Goal: Task Accomplishment & Management: Complete application form

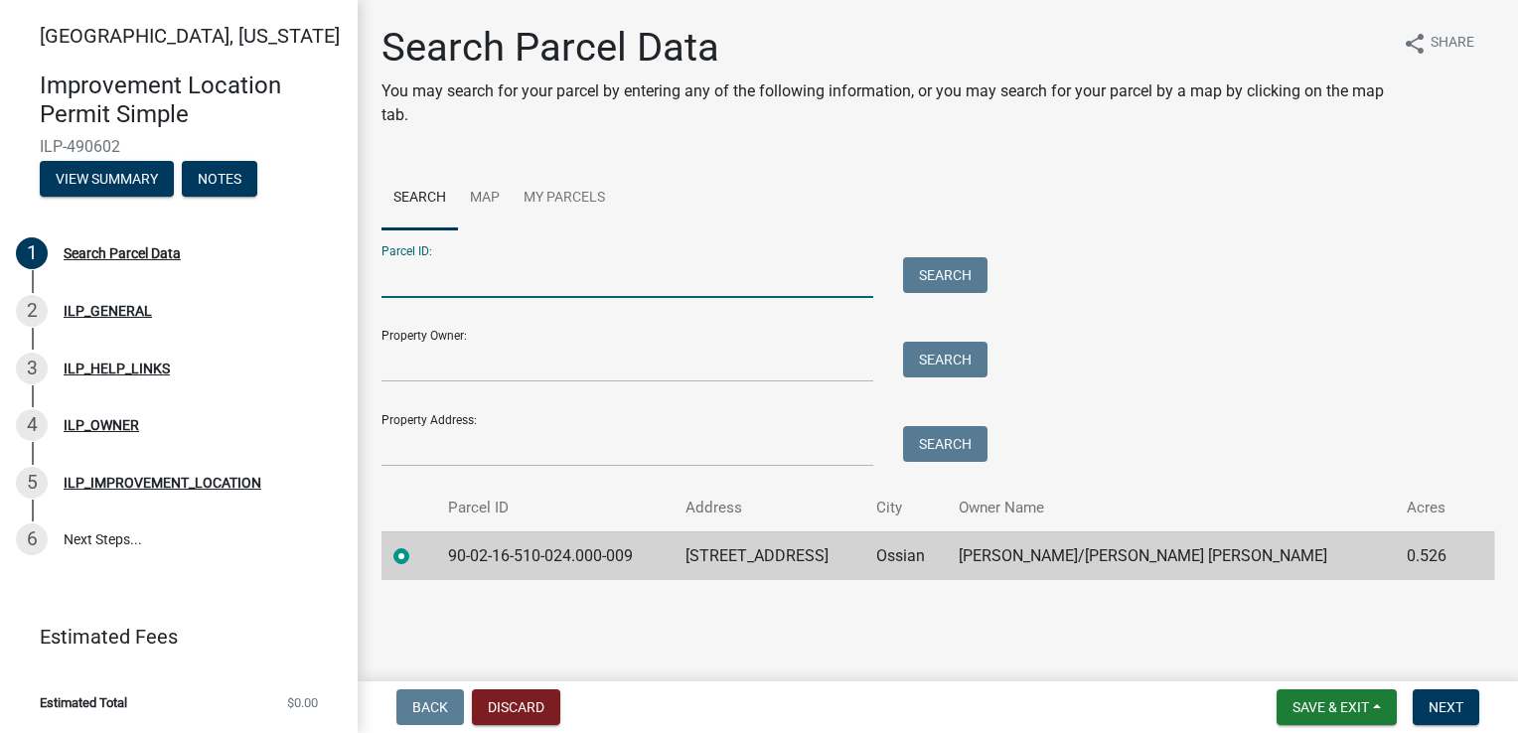
click at [493, 272] on input "Parcel ID:" at bounding box center [628, 277] width 492 height 41
click at [508, 362] on input "Property Owner:" at bounding box center [628, 362] width 492 height 41
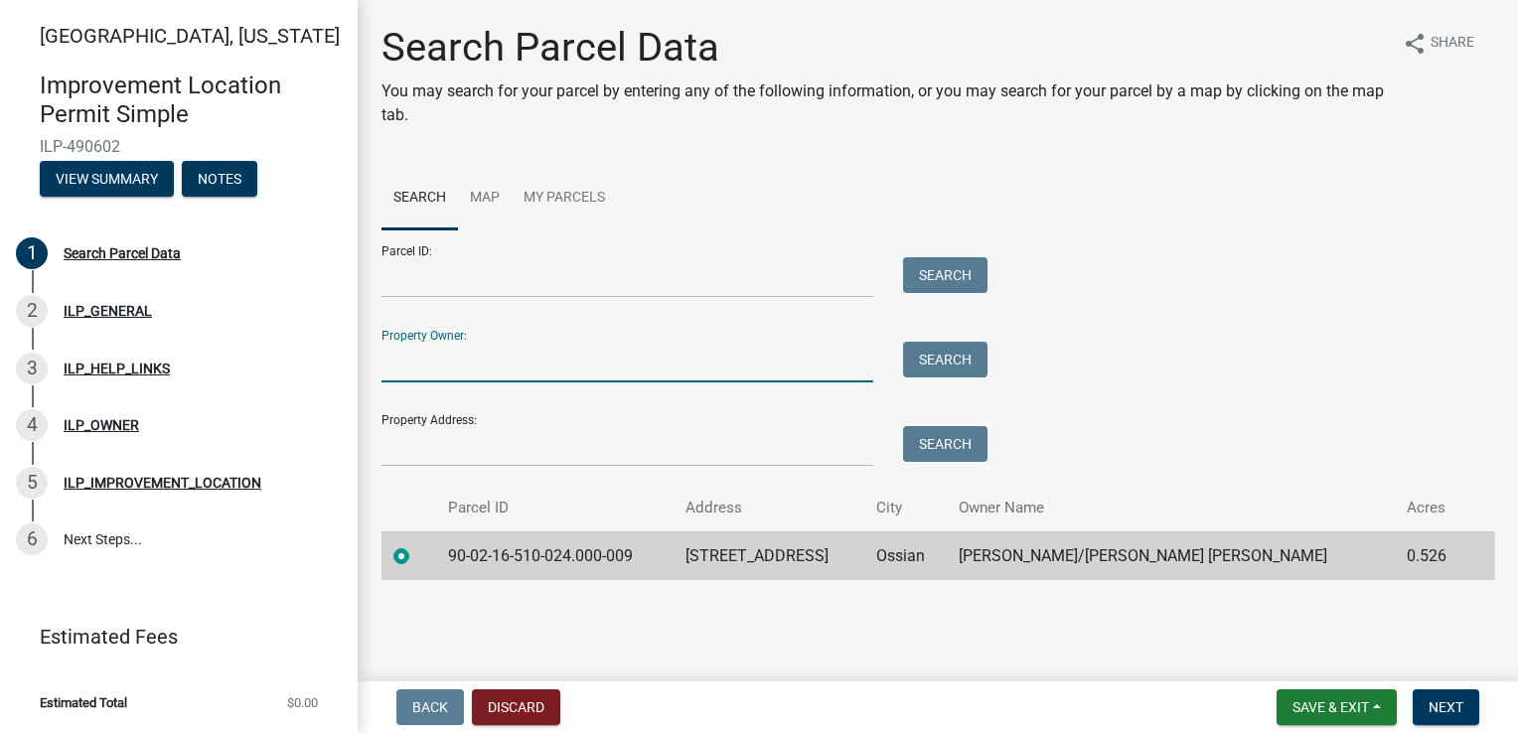
type input "[PERSON_NAME]"
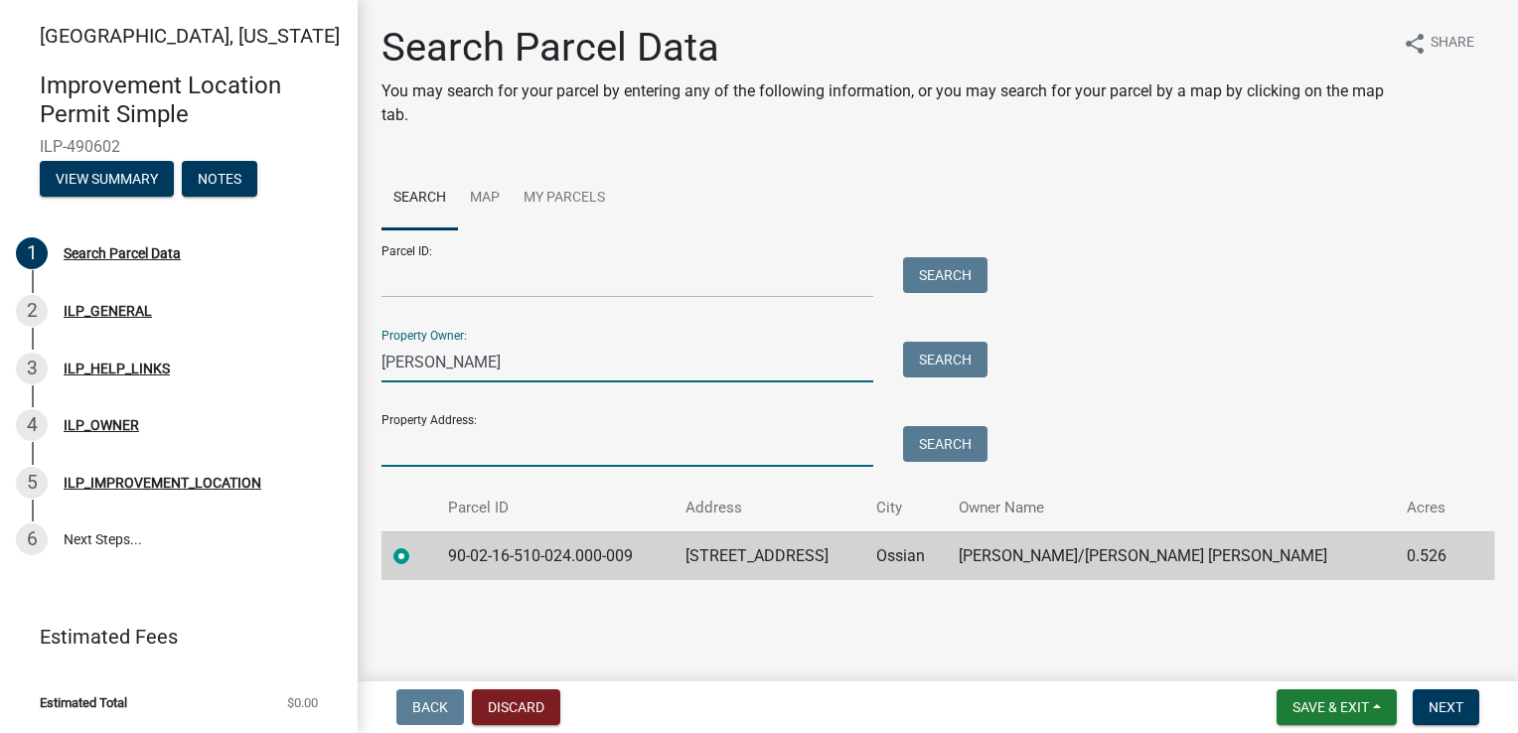
type input "[STREET_ADDRESS]"
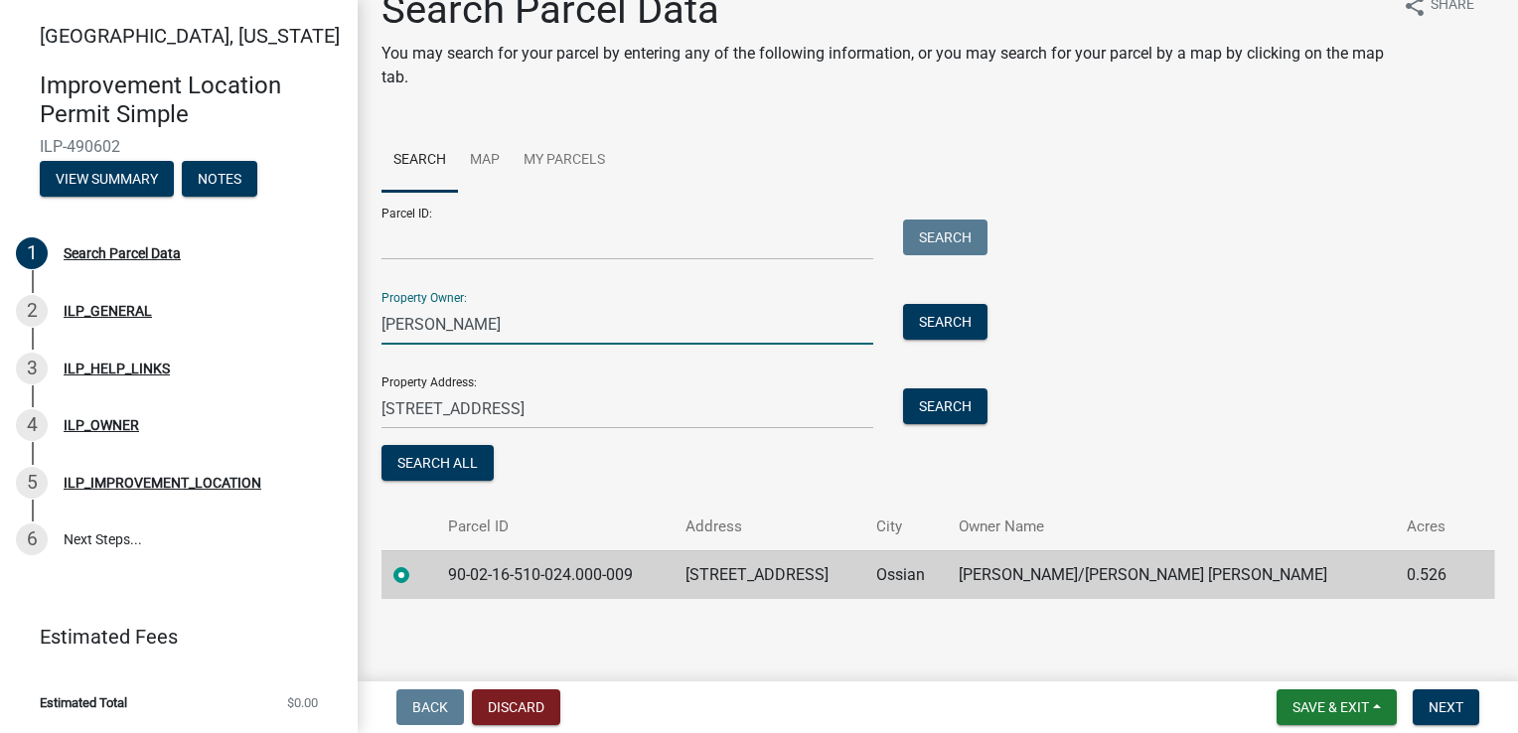
scroll to position [40, 0]
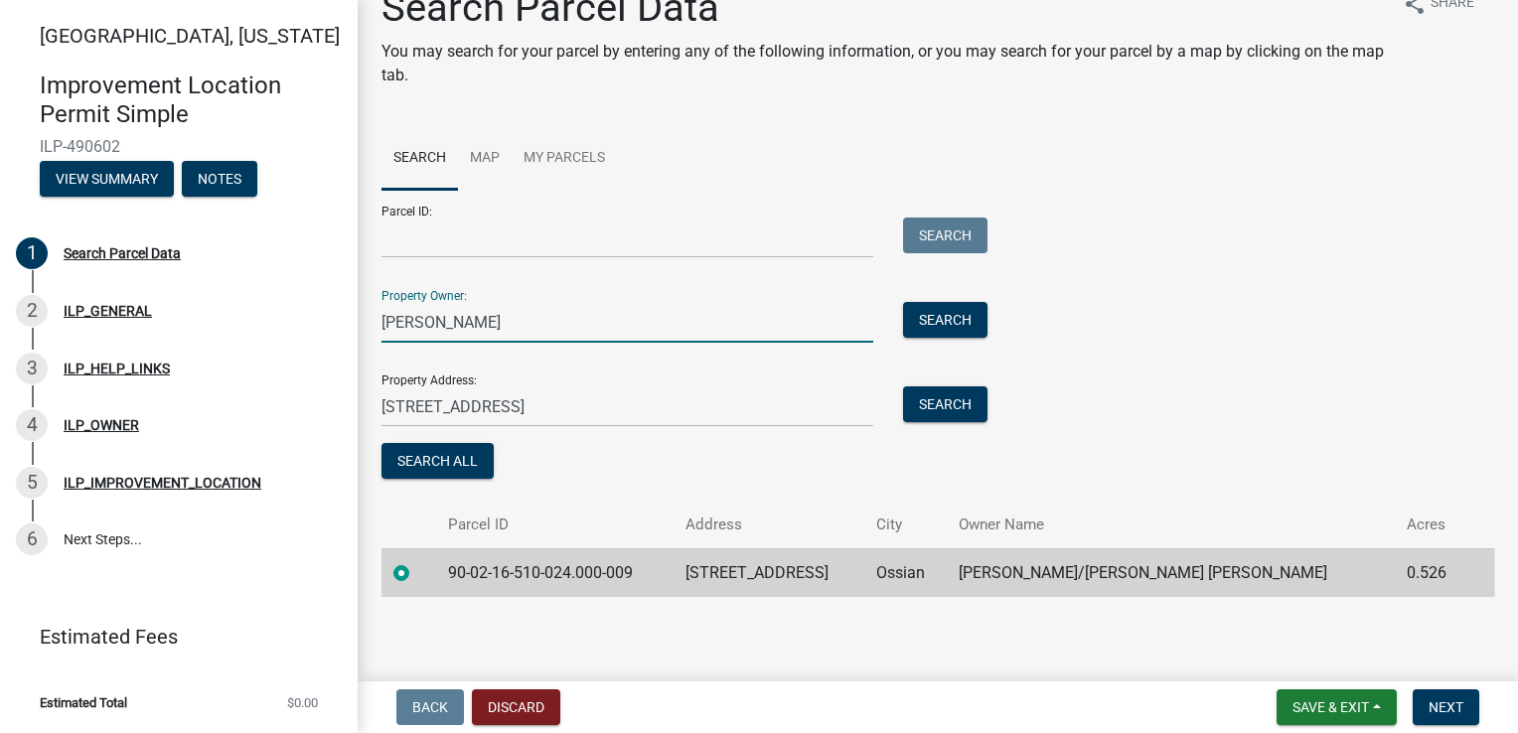
click at [417, 561] on label at bounding box center [417, 561] width 0 height 0
click at [417, 566] on input "radio" at bounding box center [423, 567] width 13 height 13
click at [1454, 705] on span "Next" at bounding box center [1446, 708] width 35 height 16
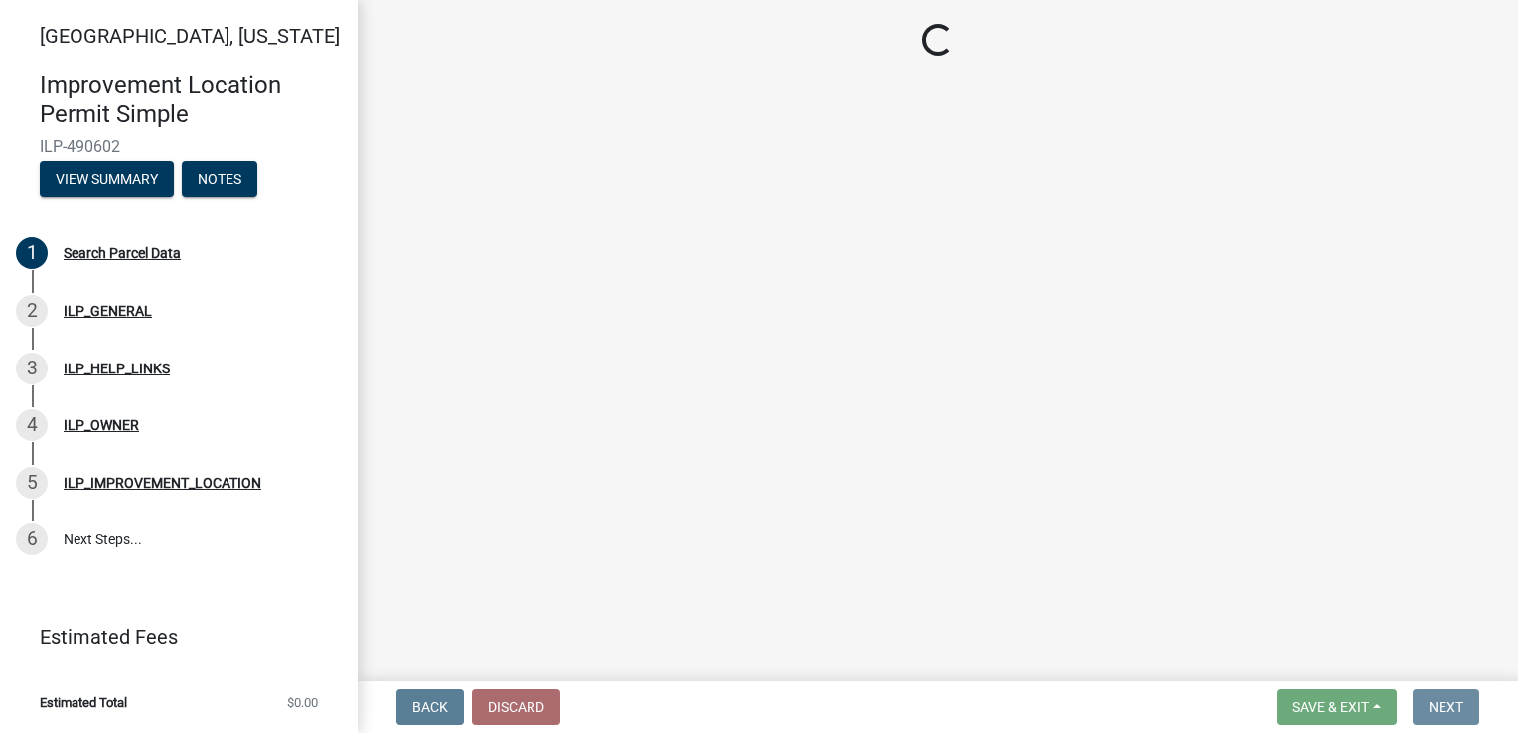
scroll to position [0, 0]
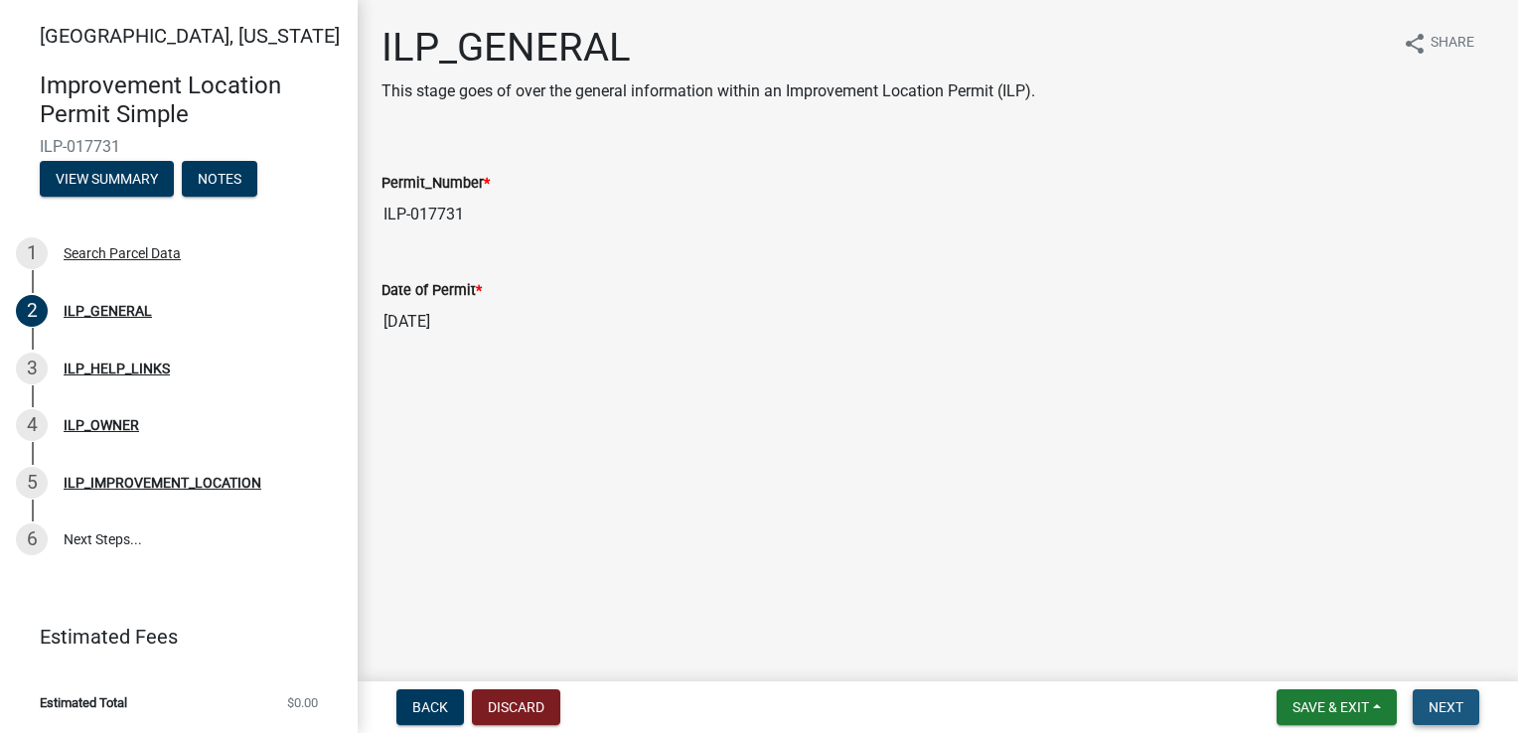
click at [1456, 705] on span "Next" at bounding box center [1446, 708] width 35 height 16
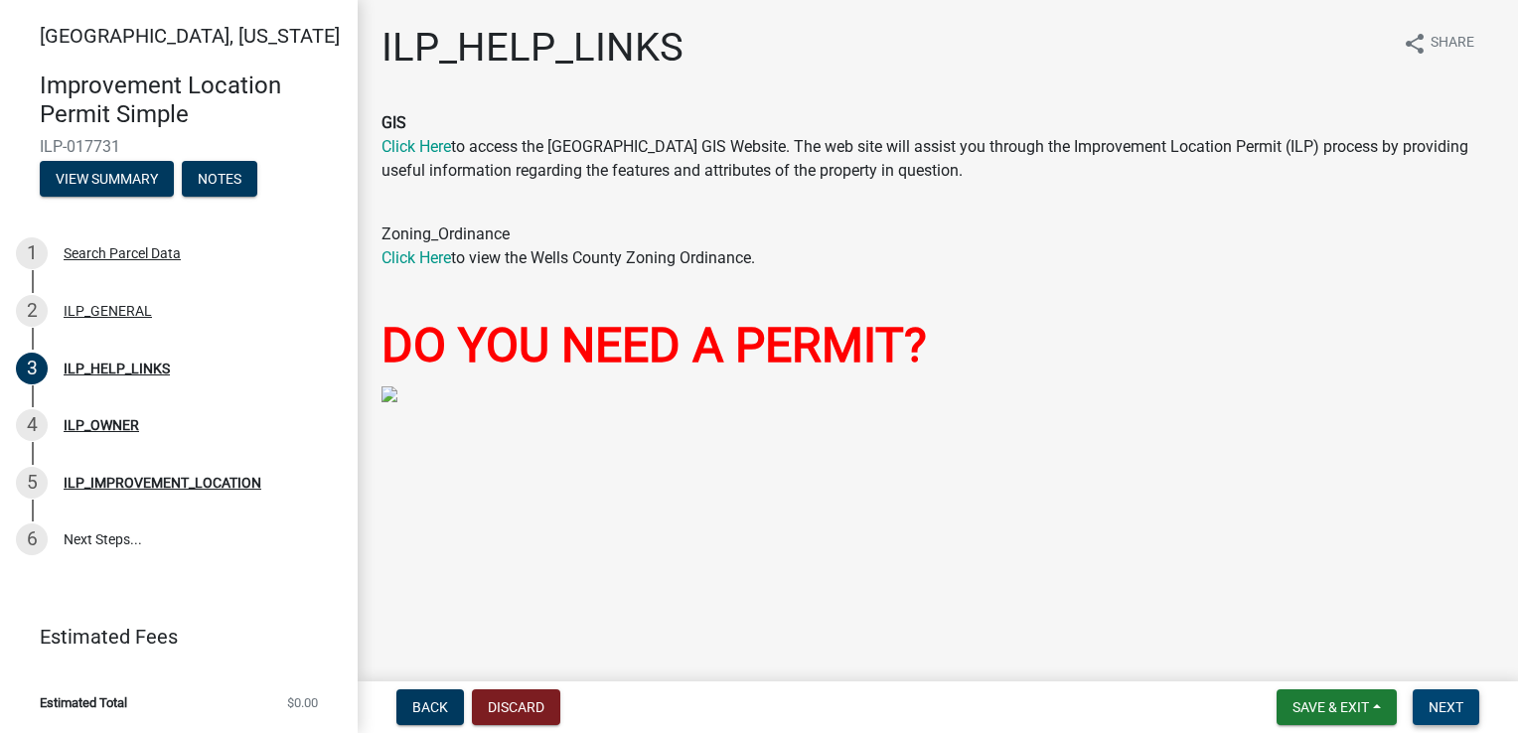
click at [1456, 705] on span "Next" at bounding box center [1446, 708] width 35 height 16
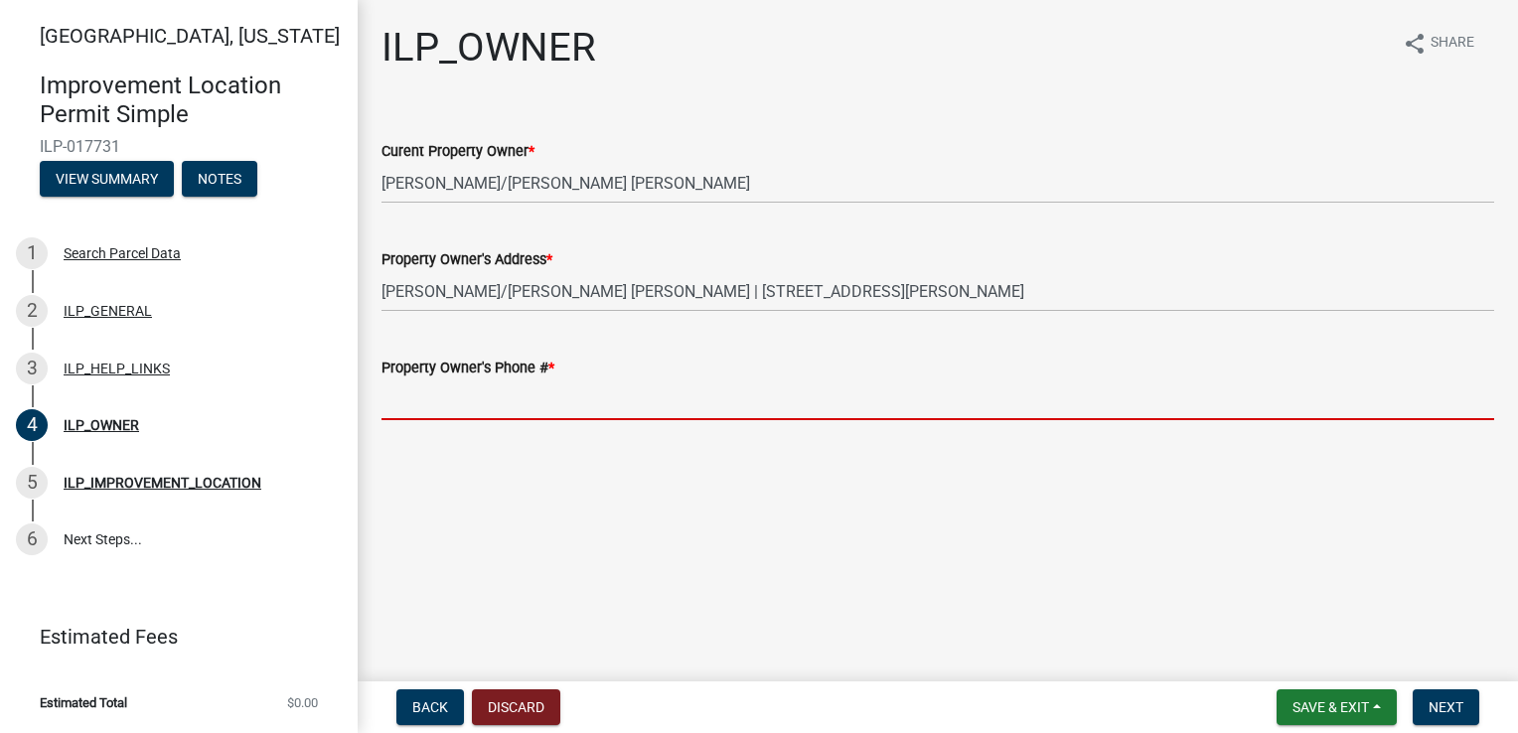
click at [506, 395] on input "Property Owner's Phone # *" at bounding box center [938, 400] width 1113 height 41
type input "[PHONE_NUMBER]"
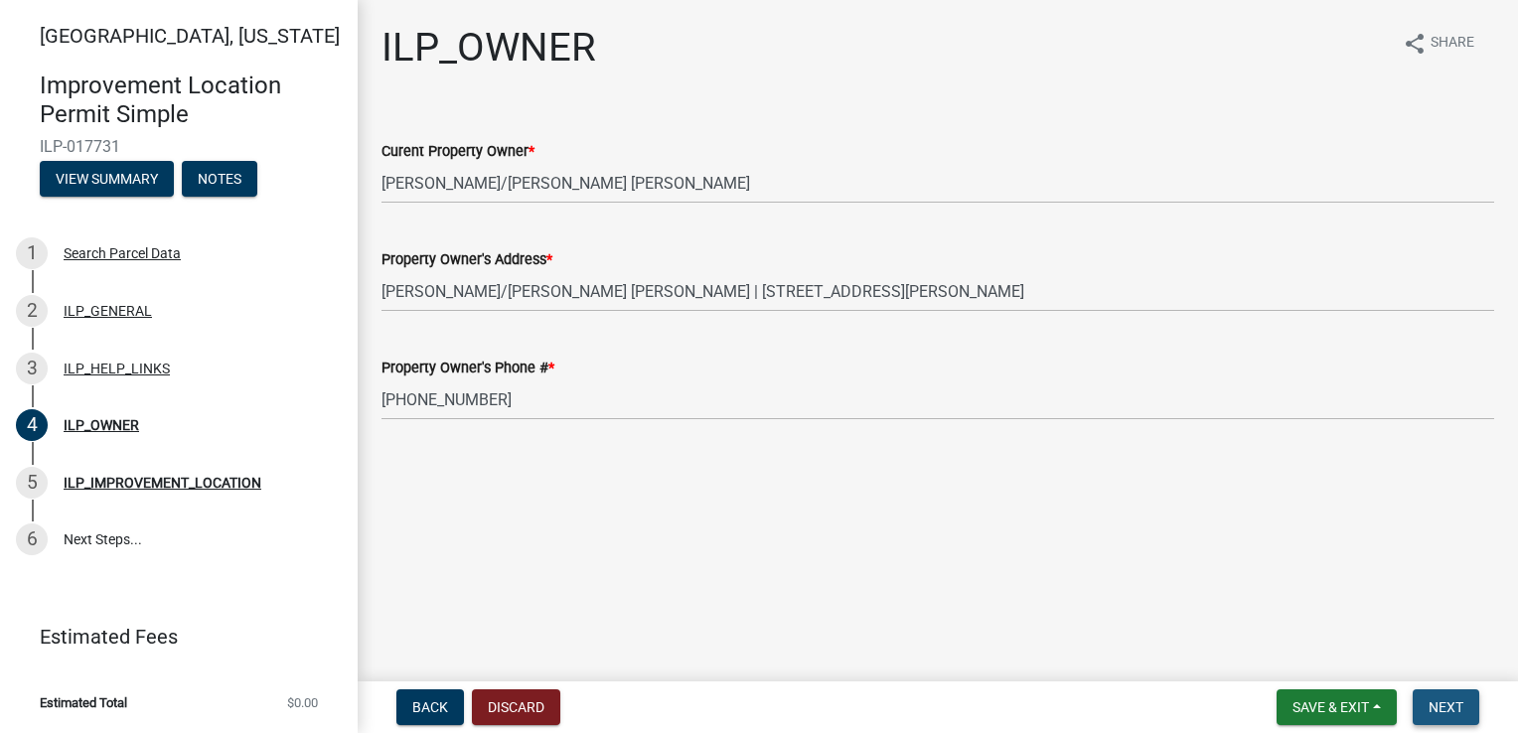
click at [1439, 700] on span "Next" at bounding box center [1446, 708] width 35 height 16
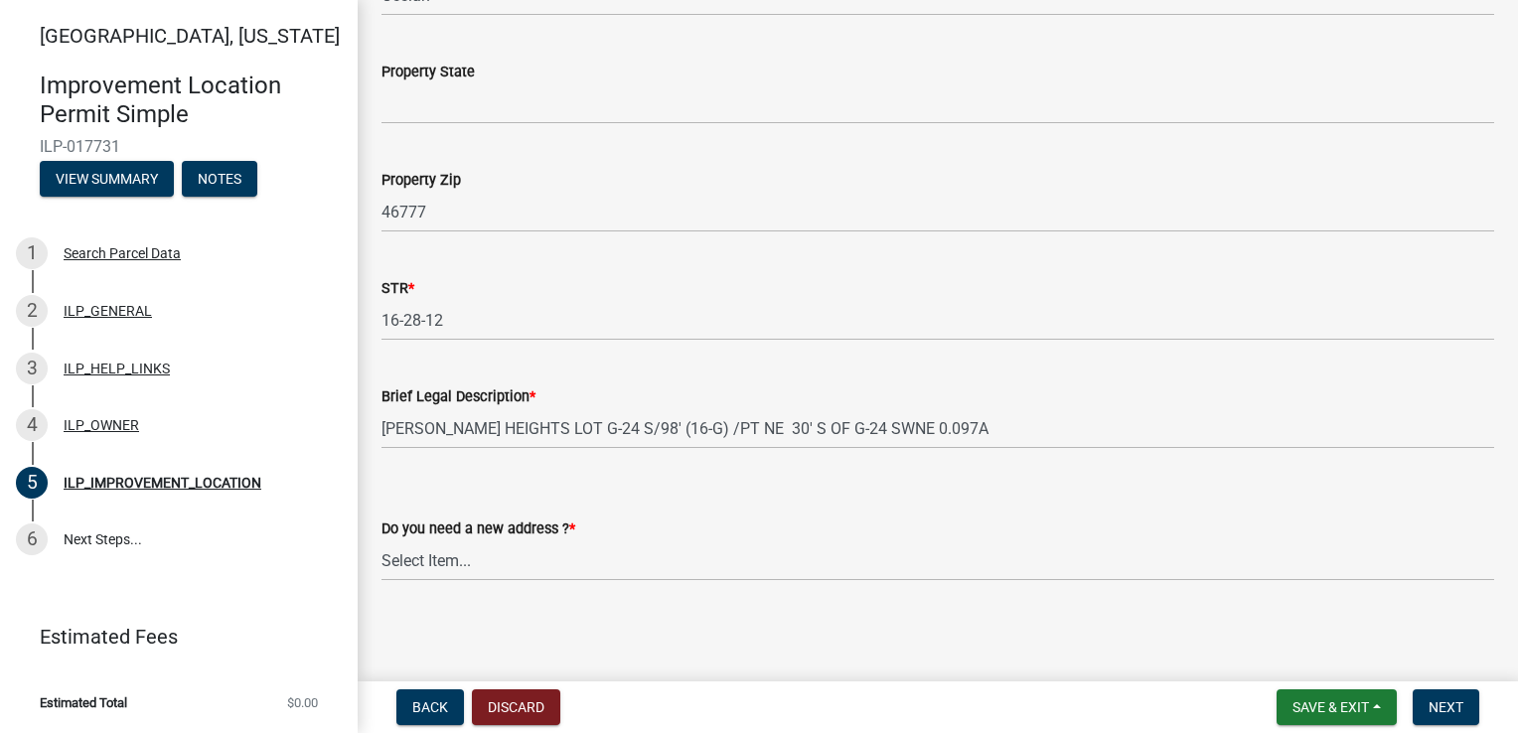
scroll to position [515, 0]
click at [1447, 694] on button "Next" at bounding box center [1446, 708] width 67 height 36
click at [482, 552] on select "Select Item... YES NO" at bounding box center [938, 559] width 1113 height 41
click at [382, 539] on select "Select Item... YES NO" at bounding box center [938, 559] width 1113 height 41
select select "03ef64e6-f0ff-43c9-aded-972c487e3507"
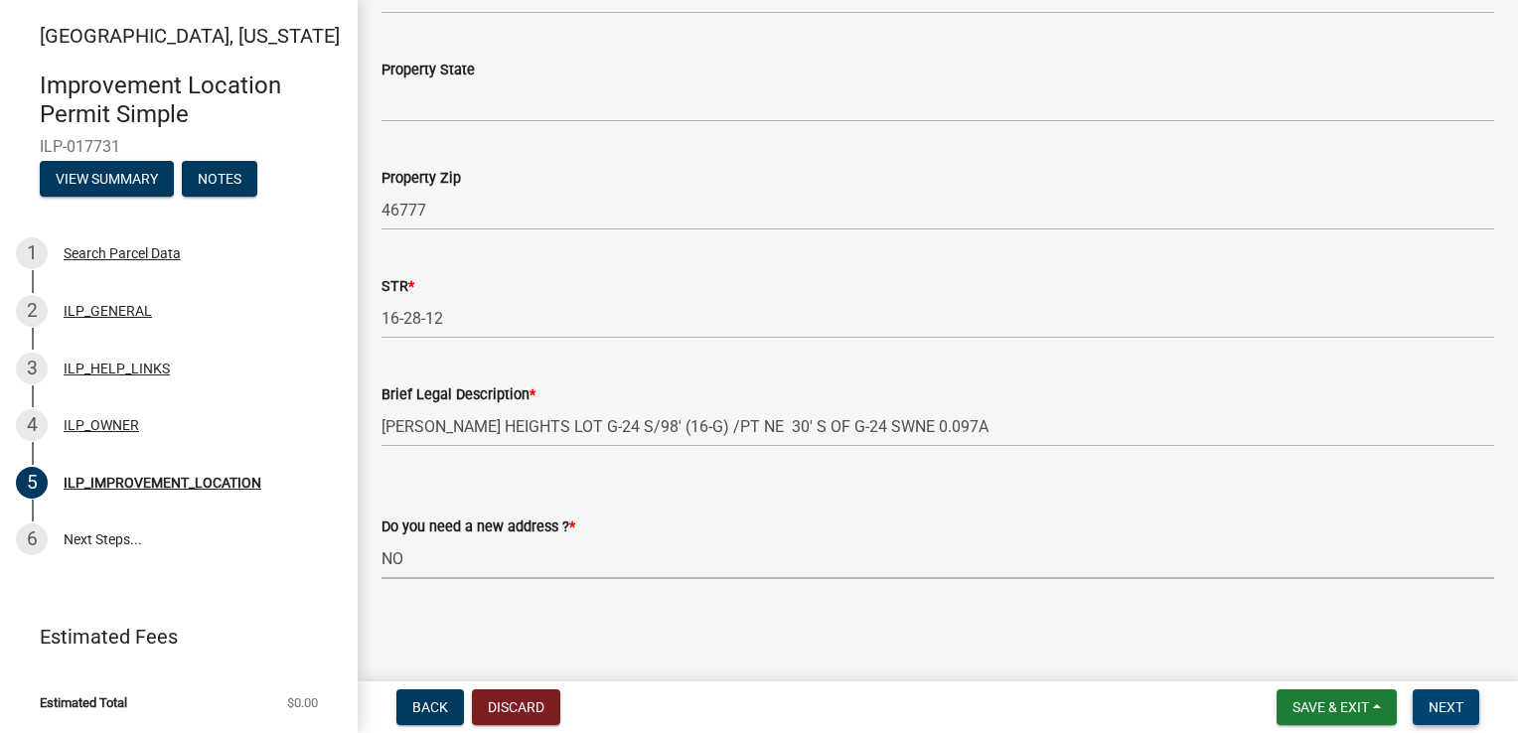
click at [1473, 713] on button "Next" at bounding box center [1446, 708] width 67 height 36
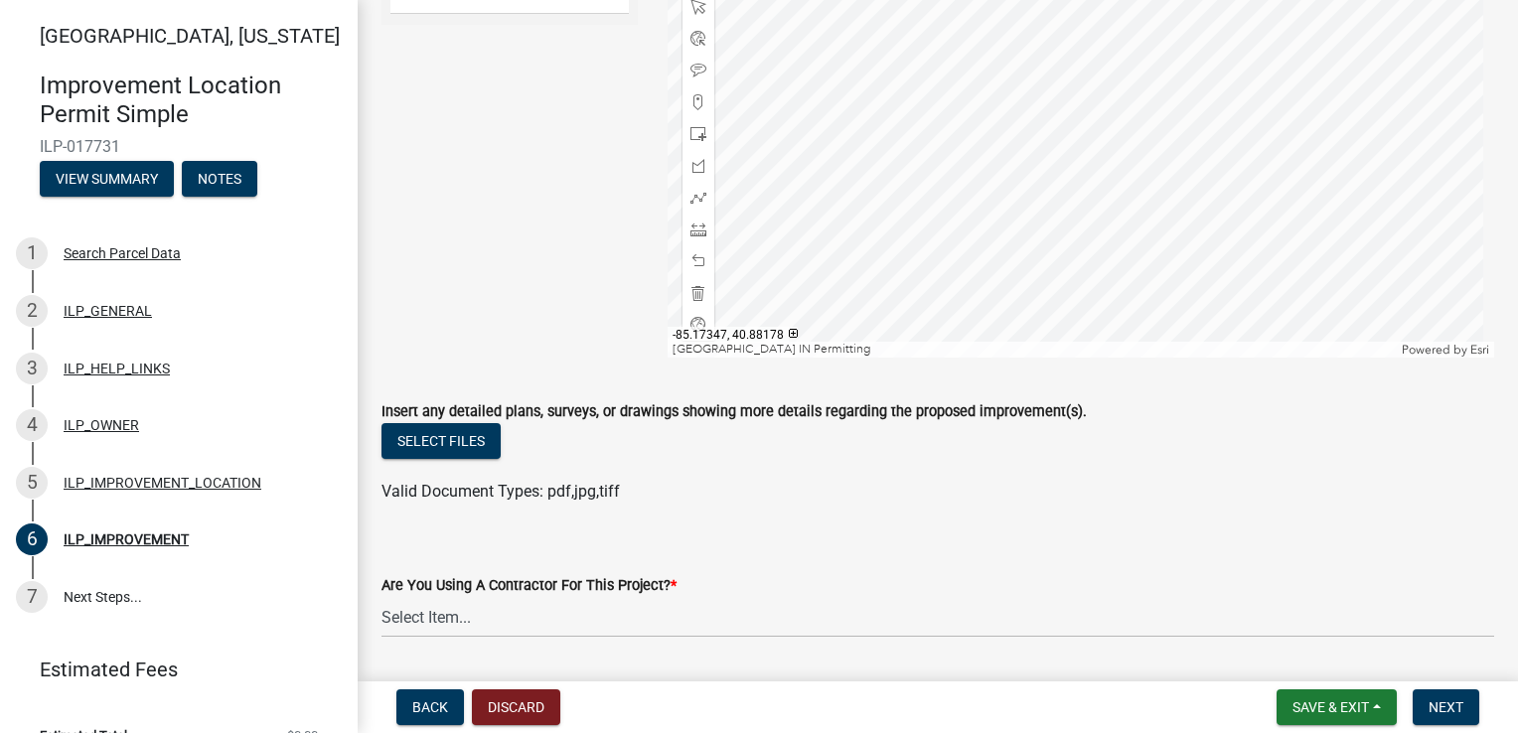
scroll to position [397, 0]
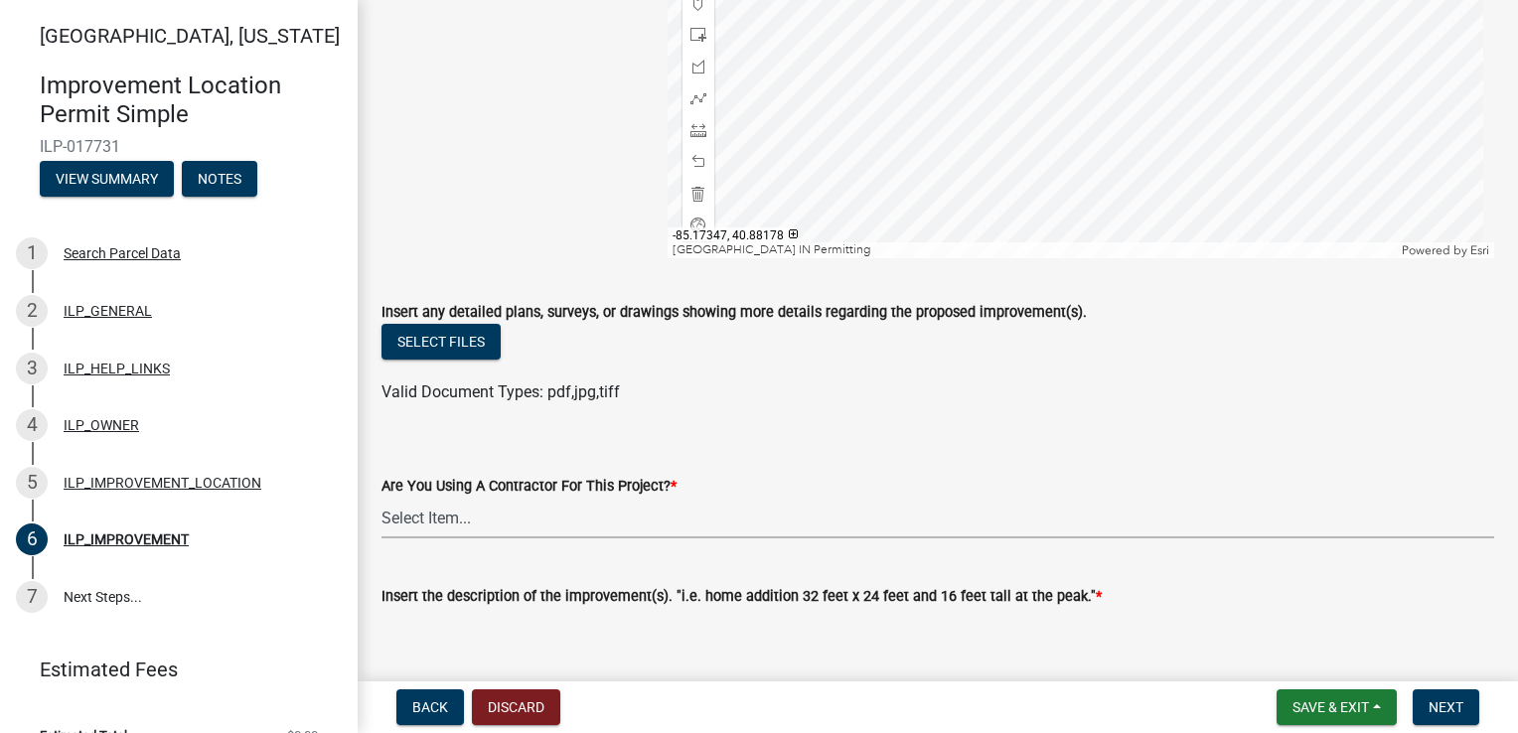
click at [437, 515] on select "Select Item... YES NO" at bounding box center [938, 518] width 1113 height 41
click at [382, 498] on select "Select Item... YES NO" at bounding box center [938, 518] width 1113 height 41
select select "d0c397cf-92c1-4d75-b08b-a5d0ada822ad"
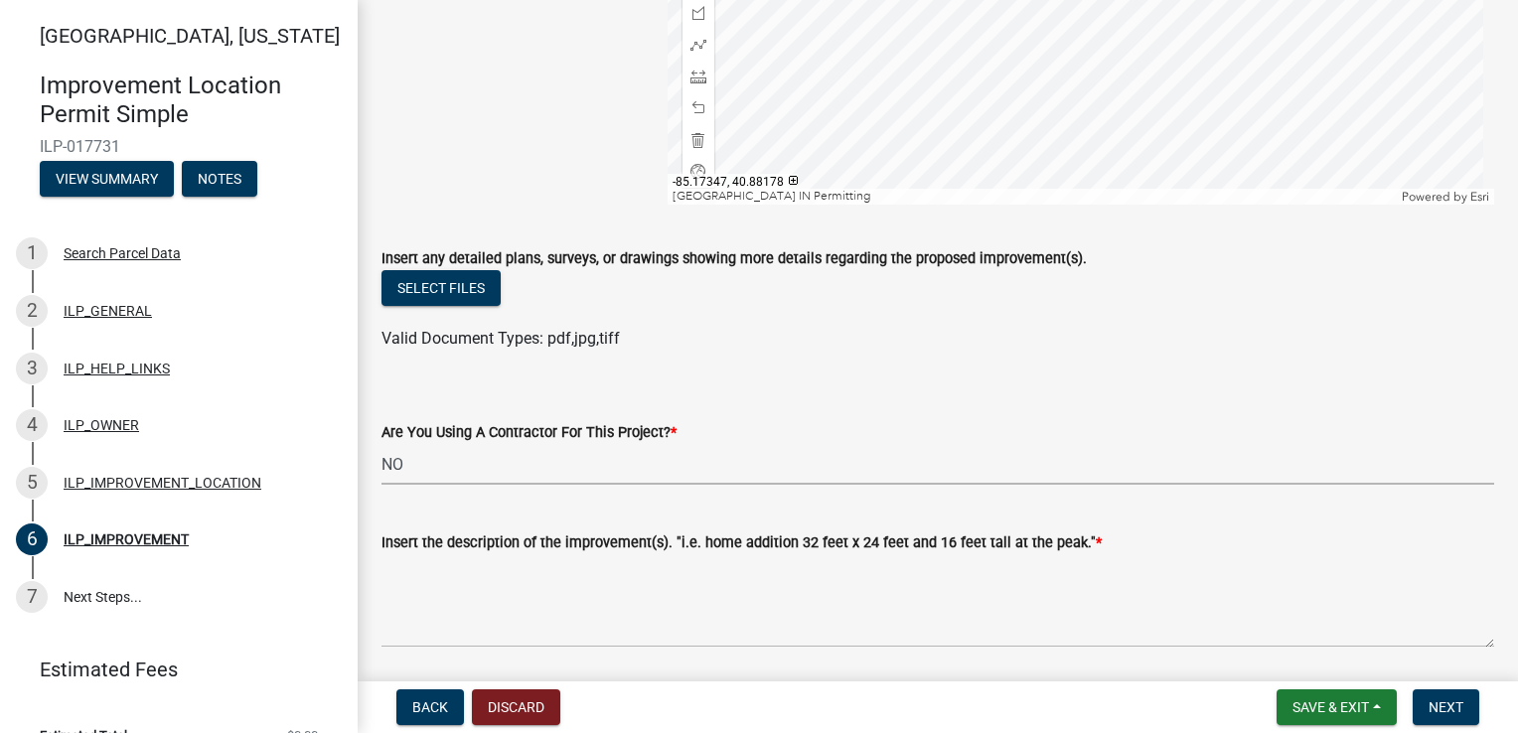
scroll to position [497, 0]
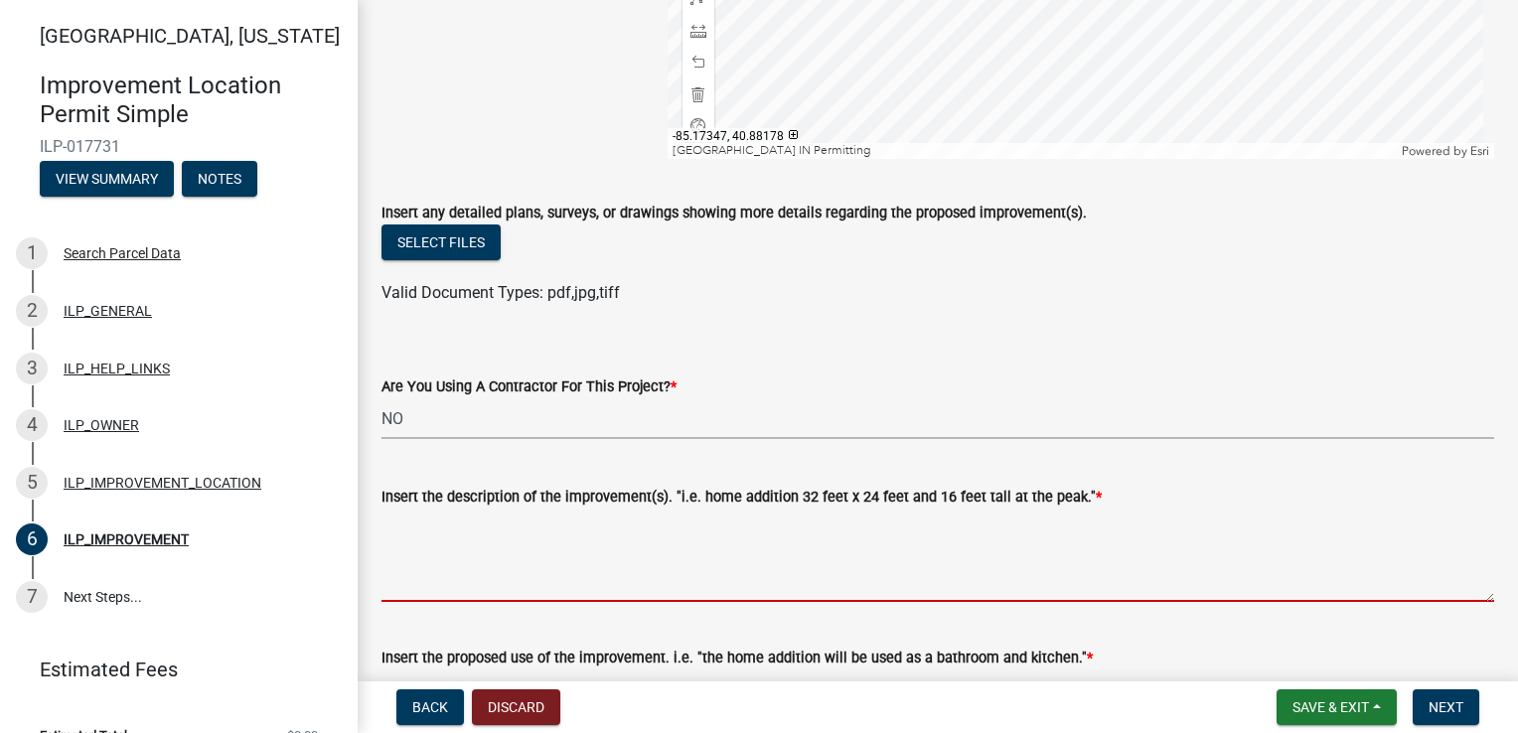
click at [476, 545] on textarea "Insert the description of the improvement(s). "i.e. home addition 32 feet x 24 …" at bounding box center [938, 555] width 1113 height 93
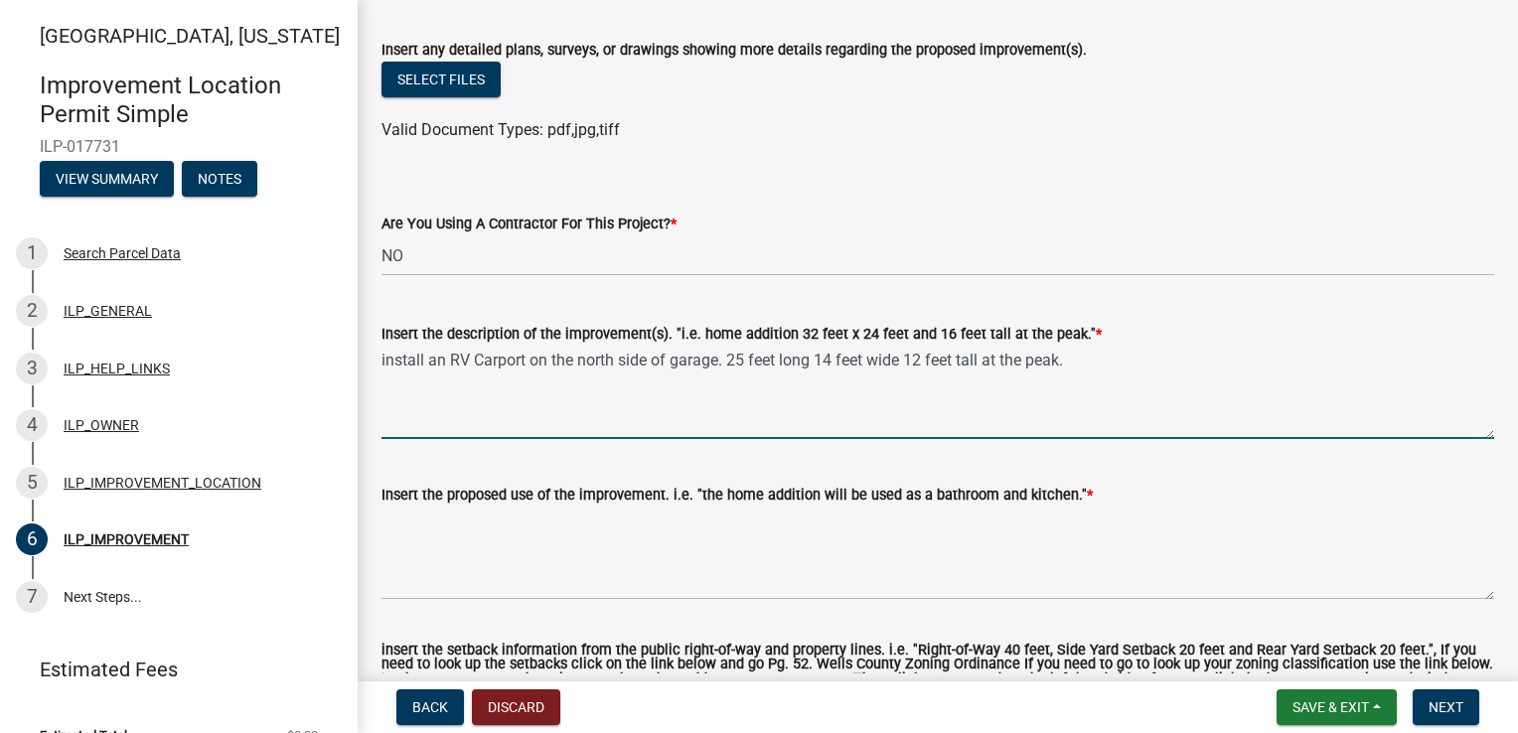
scroll to position [696, 0]
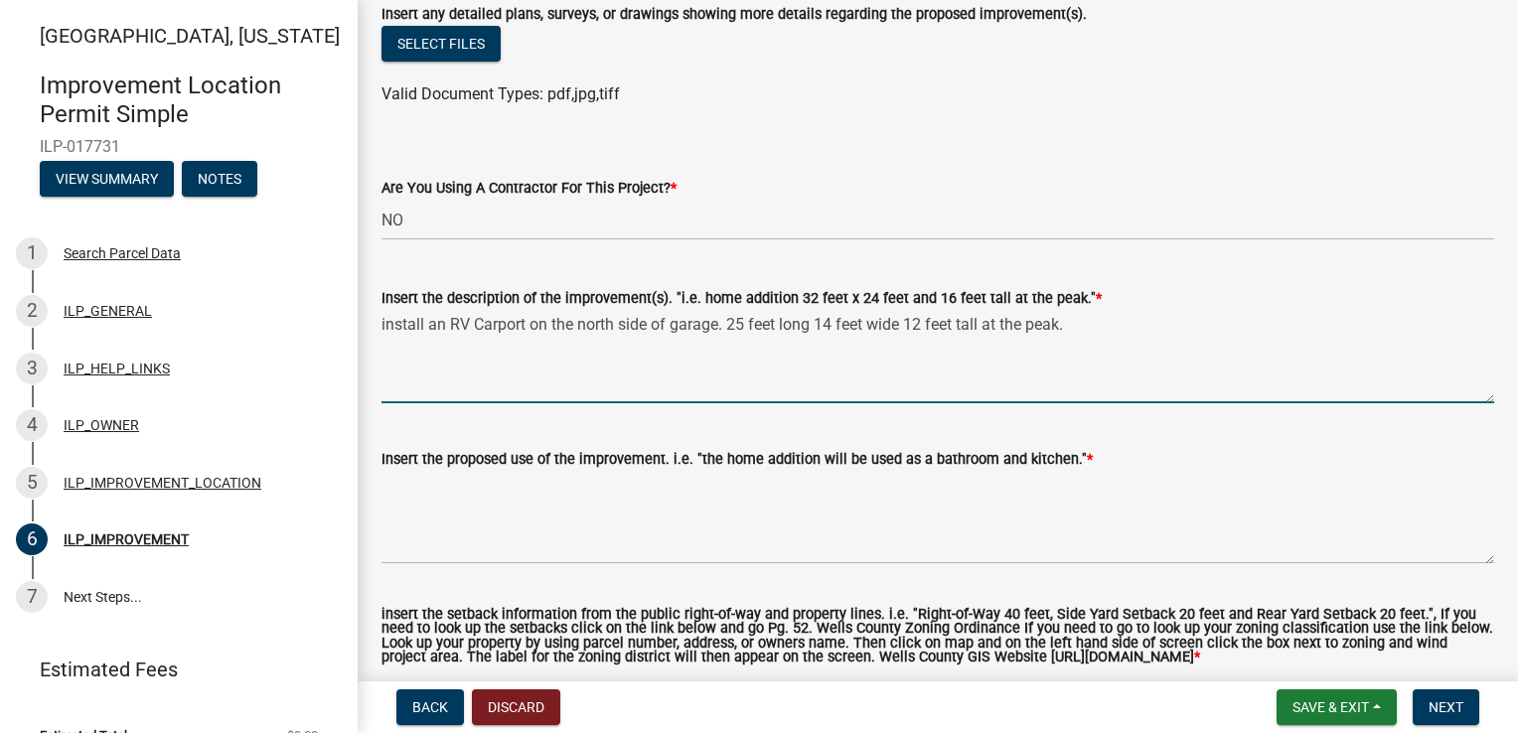
type textarea "install an RV Carport on the north side of garage. 25 feet long 14 feet wide 12…"
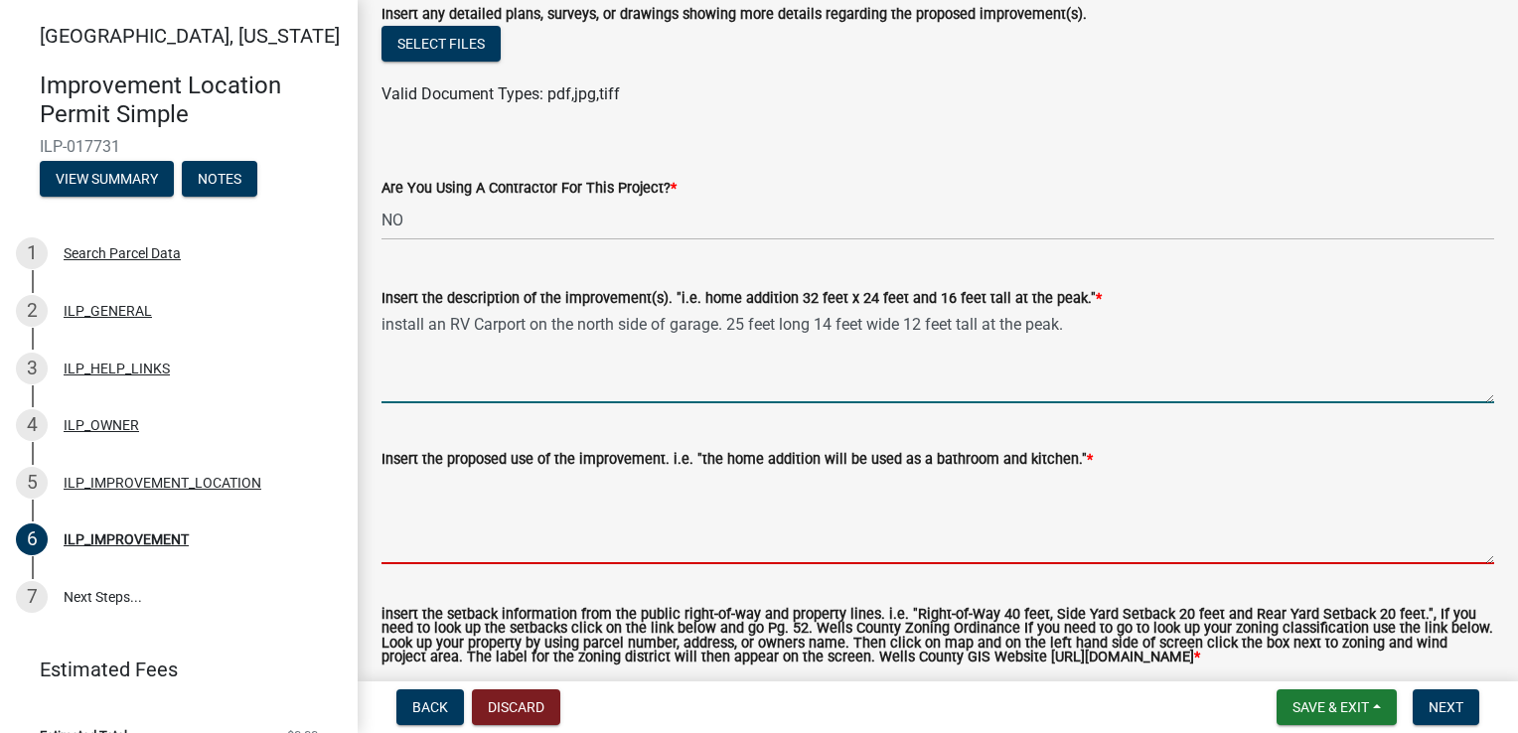
click at [429, 479] on textarea "Insert the proposed use of the improvement. i.e. "the home addition will be use…" at bounding box center [938, 517] width 1113 height 93
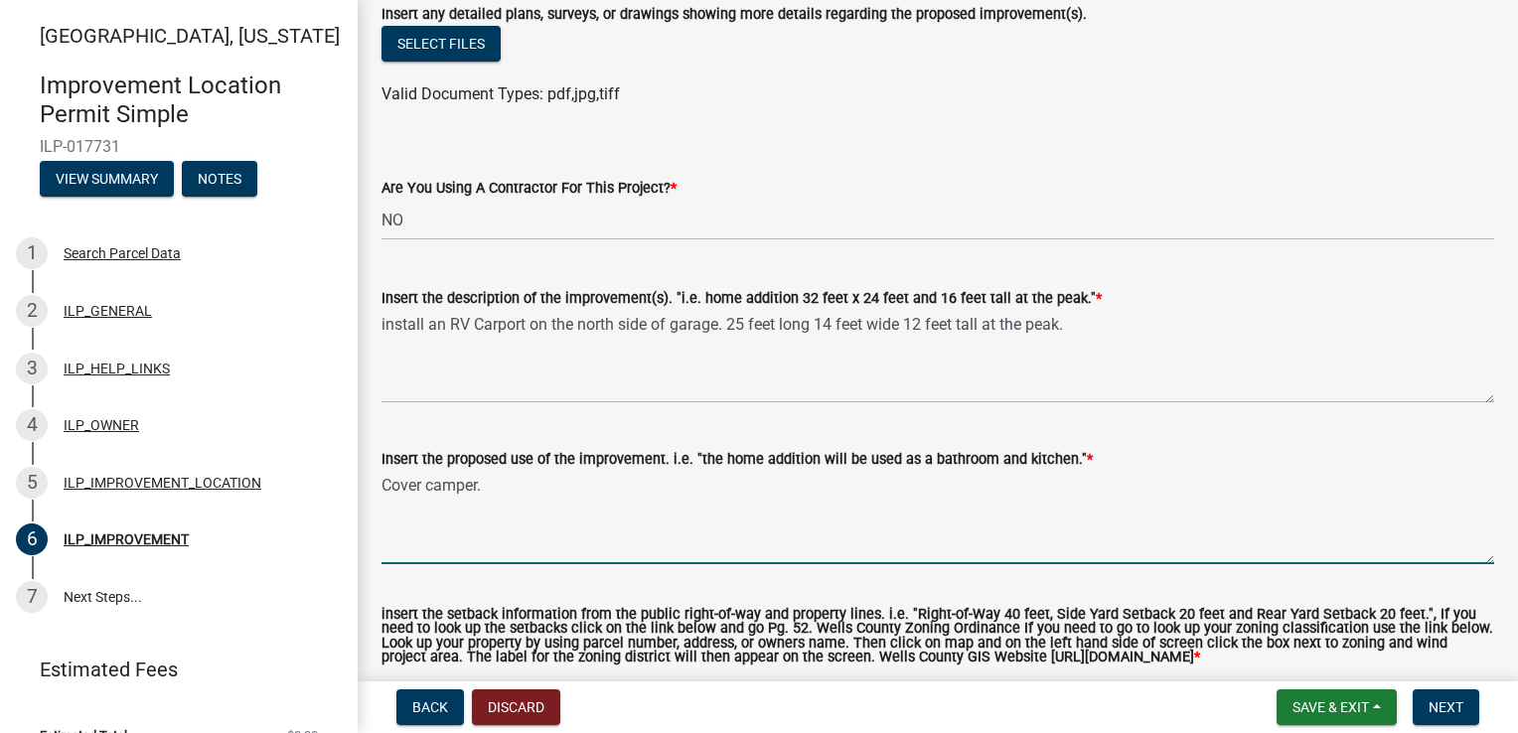
scroll to position [891, 0]
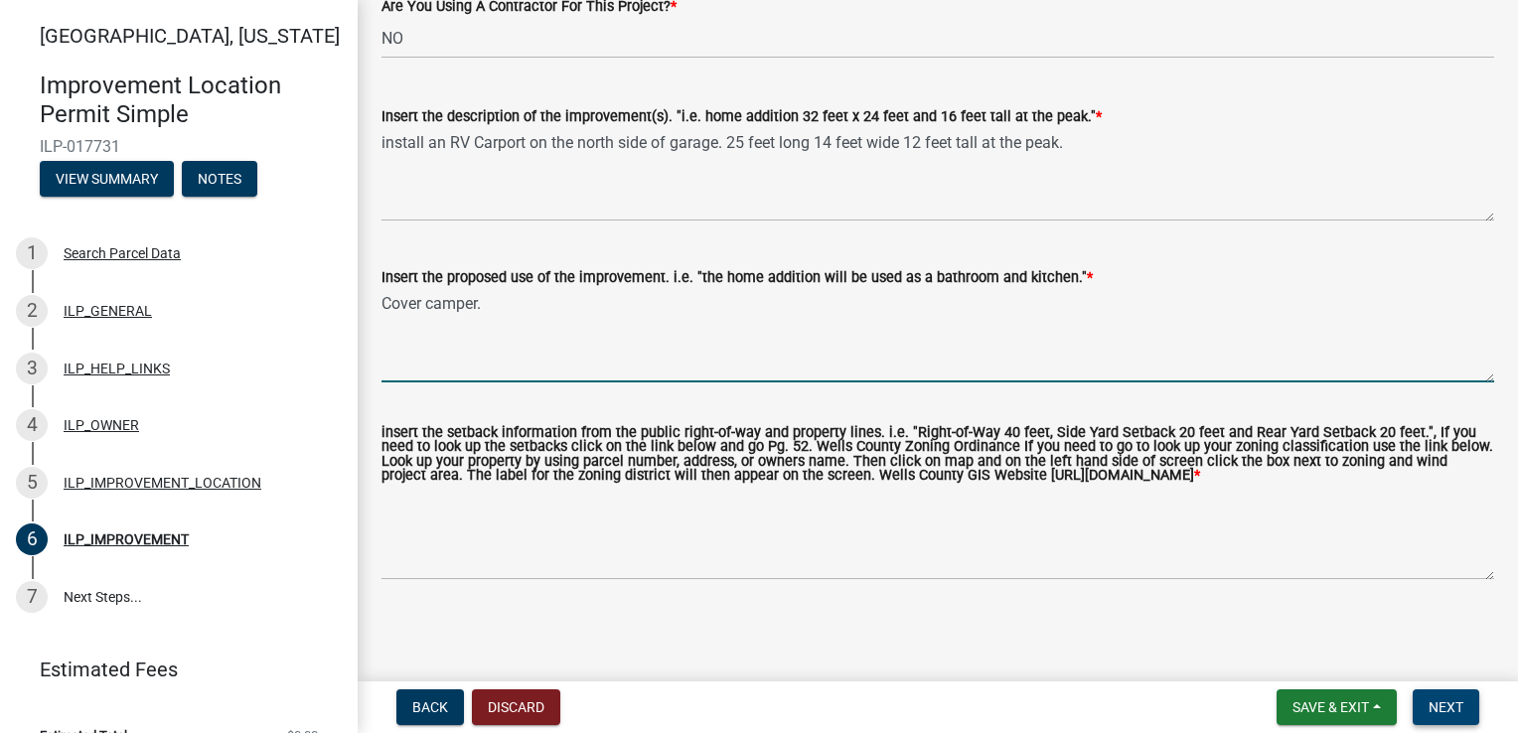
type textarea "Cover camper."
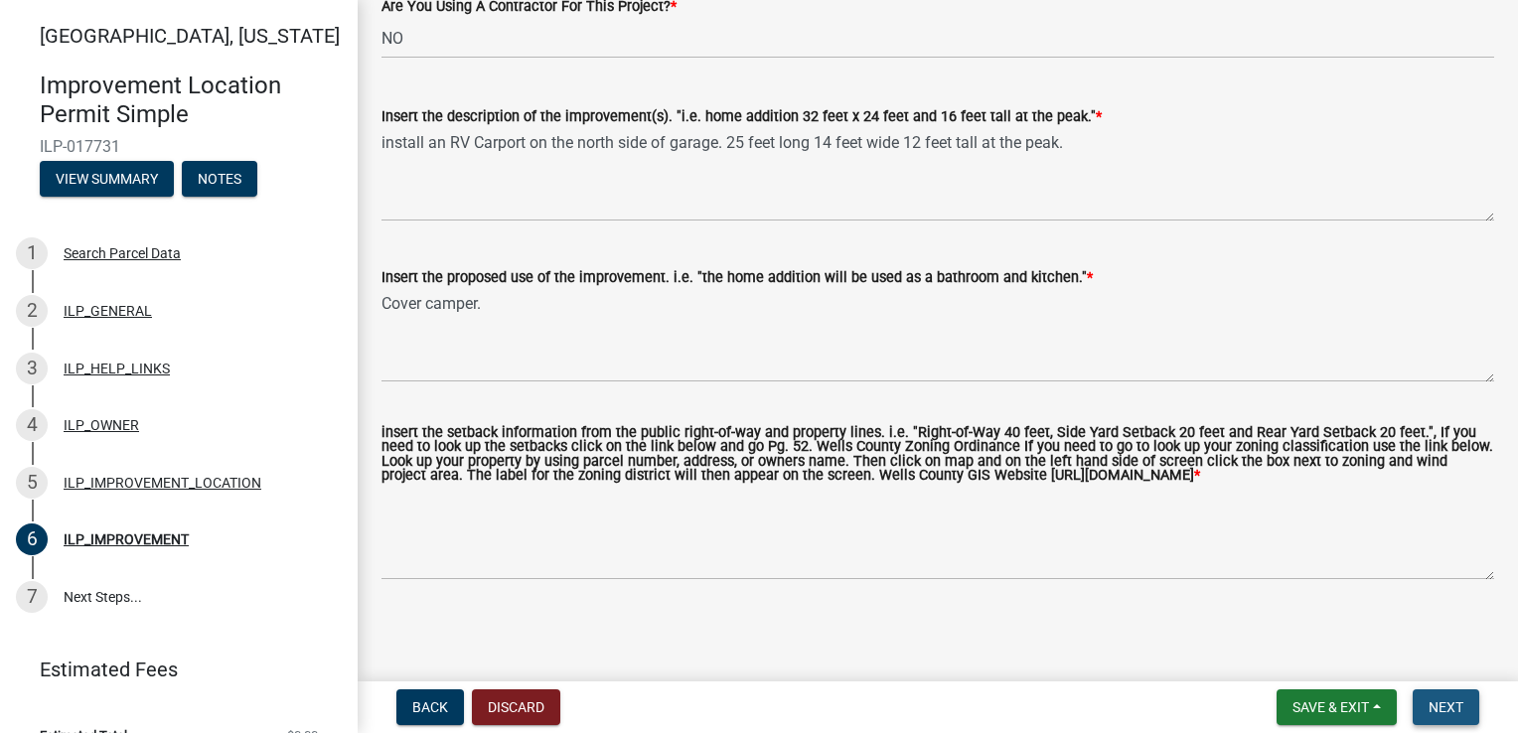
click at [1465, 713] on button "Next" at bounding box center [1446, 708] width 67 height 36
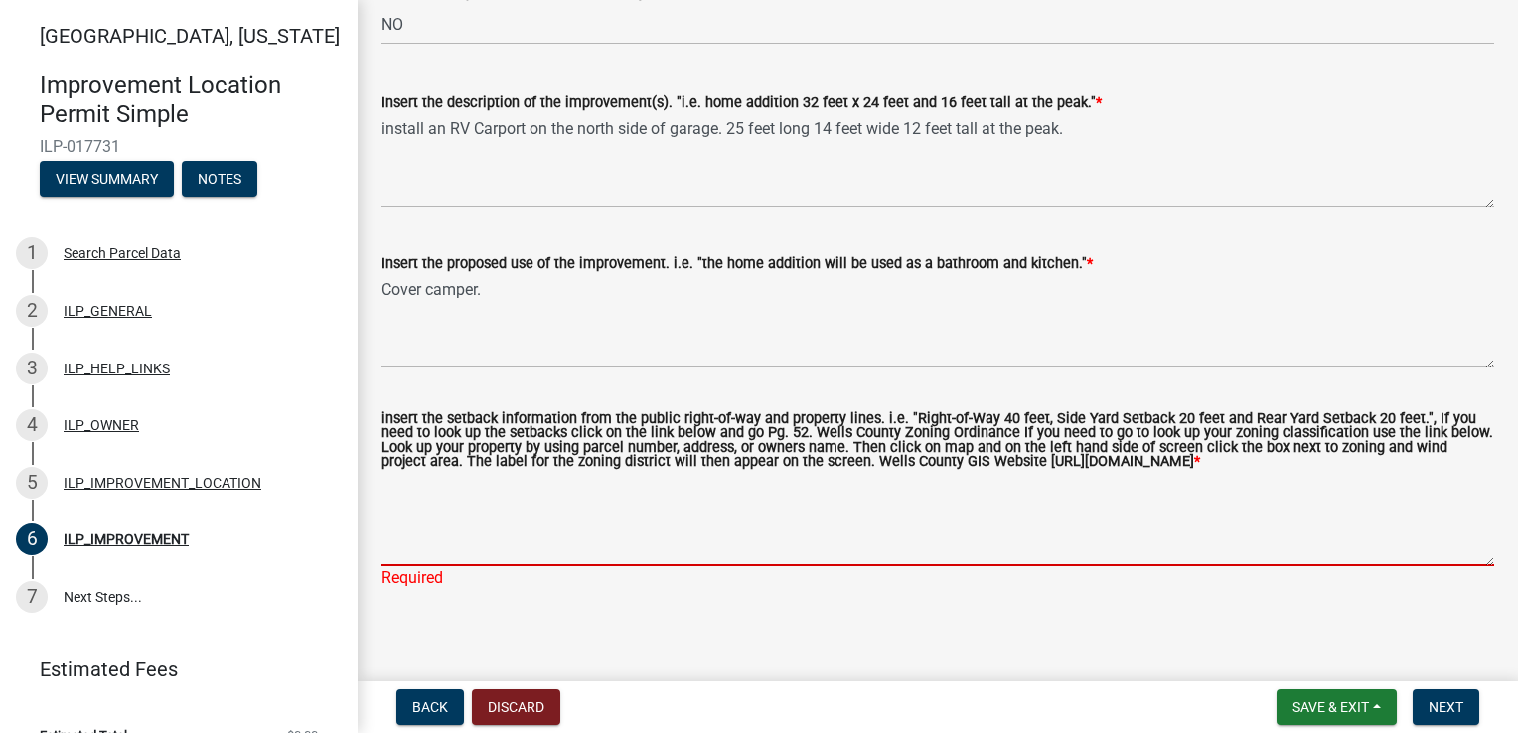
click at [542, 519] on textarea "insert the setback information from the public right-of-way and property lines.…" at bounding box center [938, 519] width 1113 height 93
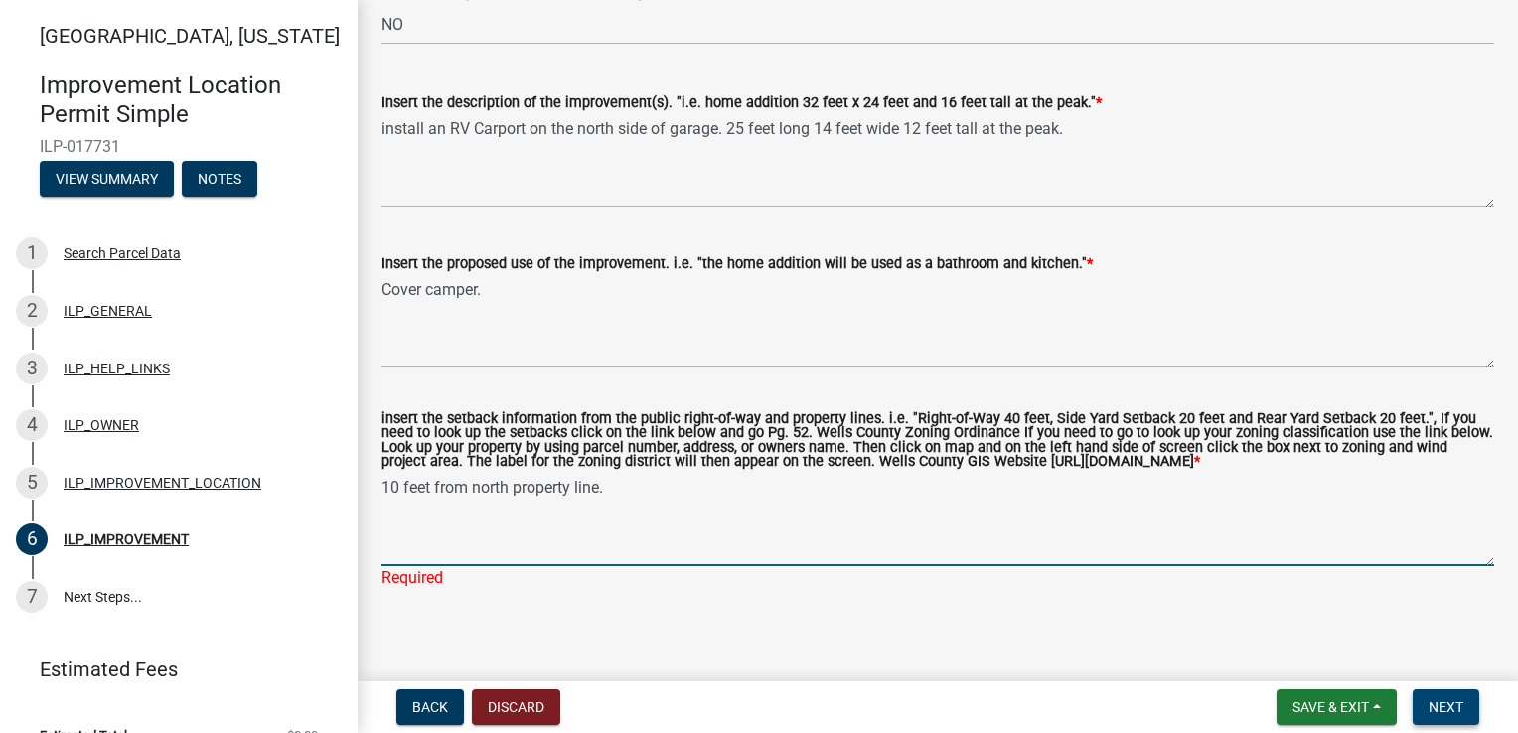
type textarea "10 feet from north property line."
click at [1450, 702] on span "Next" at bounding box center [1446, 708] width 35 height 16
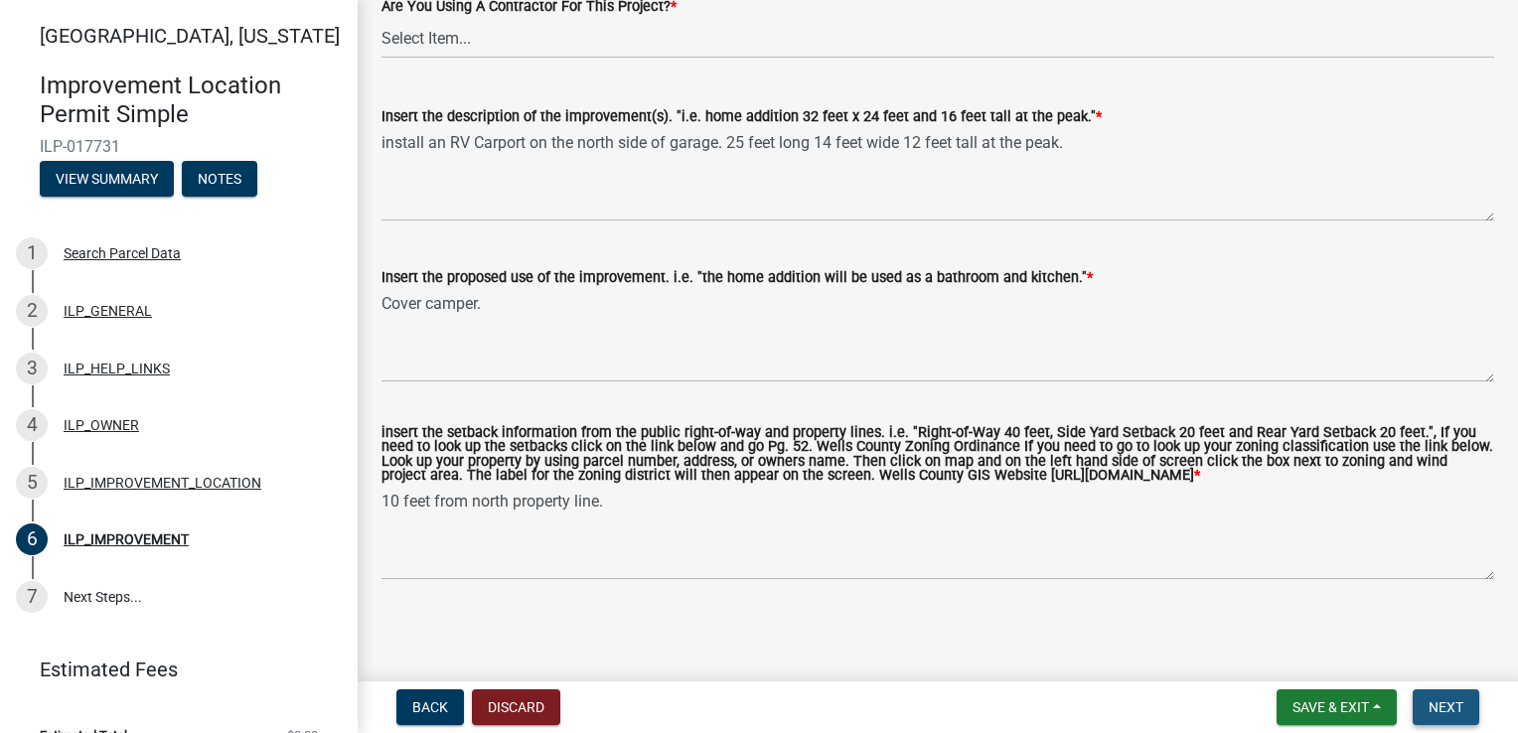
scroll to position [0, 0]
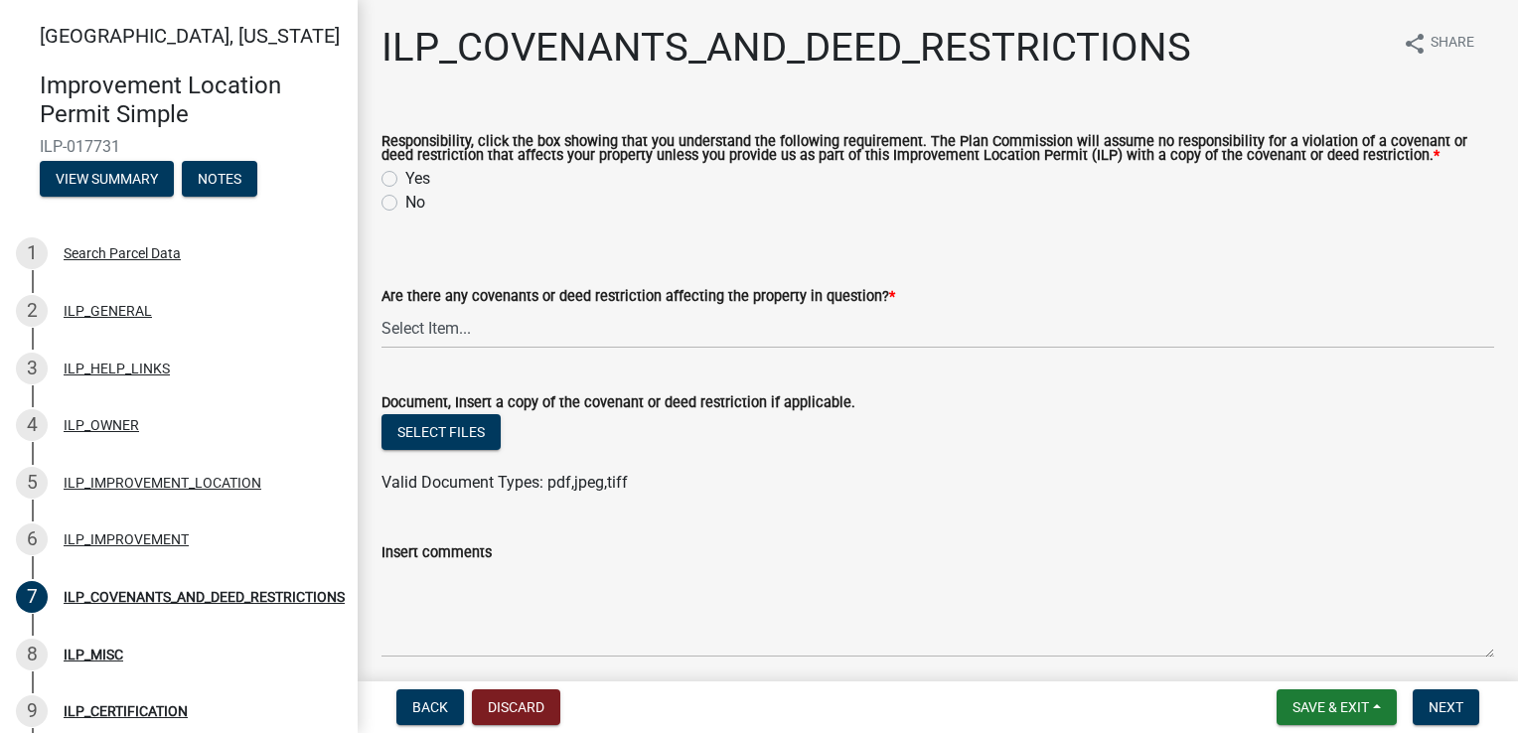
click at [405, 180] on label "Yes" at bounding box center [417, 179] width 25 height 24
click at [405, 180] on input "Yes" at bounding box center [411, 173] width 13 height 13
radio input "true"
click at [504, 324] on select "Select Item... YES NO" at bounding box center [938, 328] width 1113 height 41
click at [382, 308] on select "Select Item... YES NO" at bounding box center [938, 328] width 1113 height 41
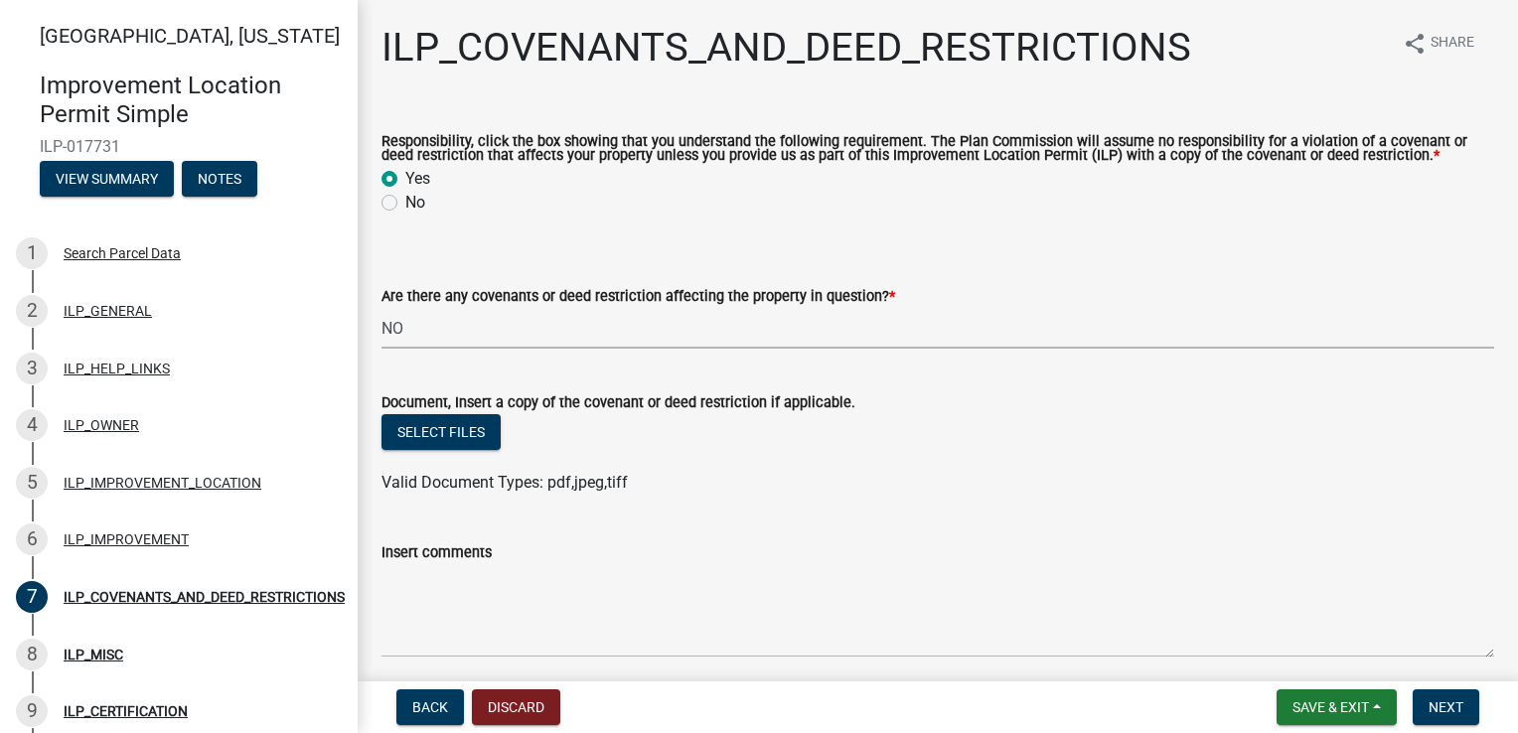
select select "8e2002f1-ace1-422c-92a0-aa7ffd64ff05"
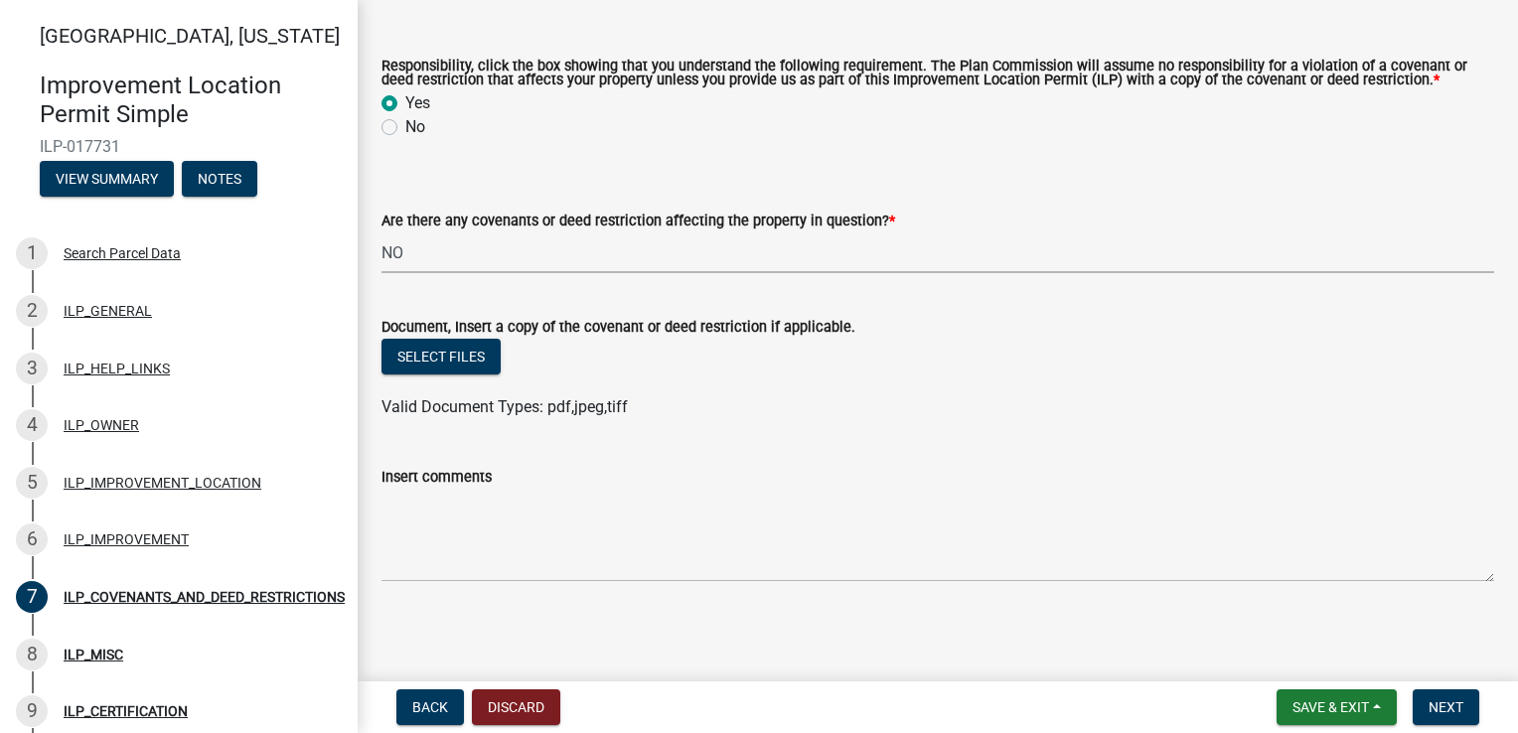
scroll to position [78, 0]
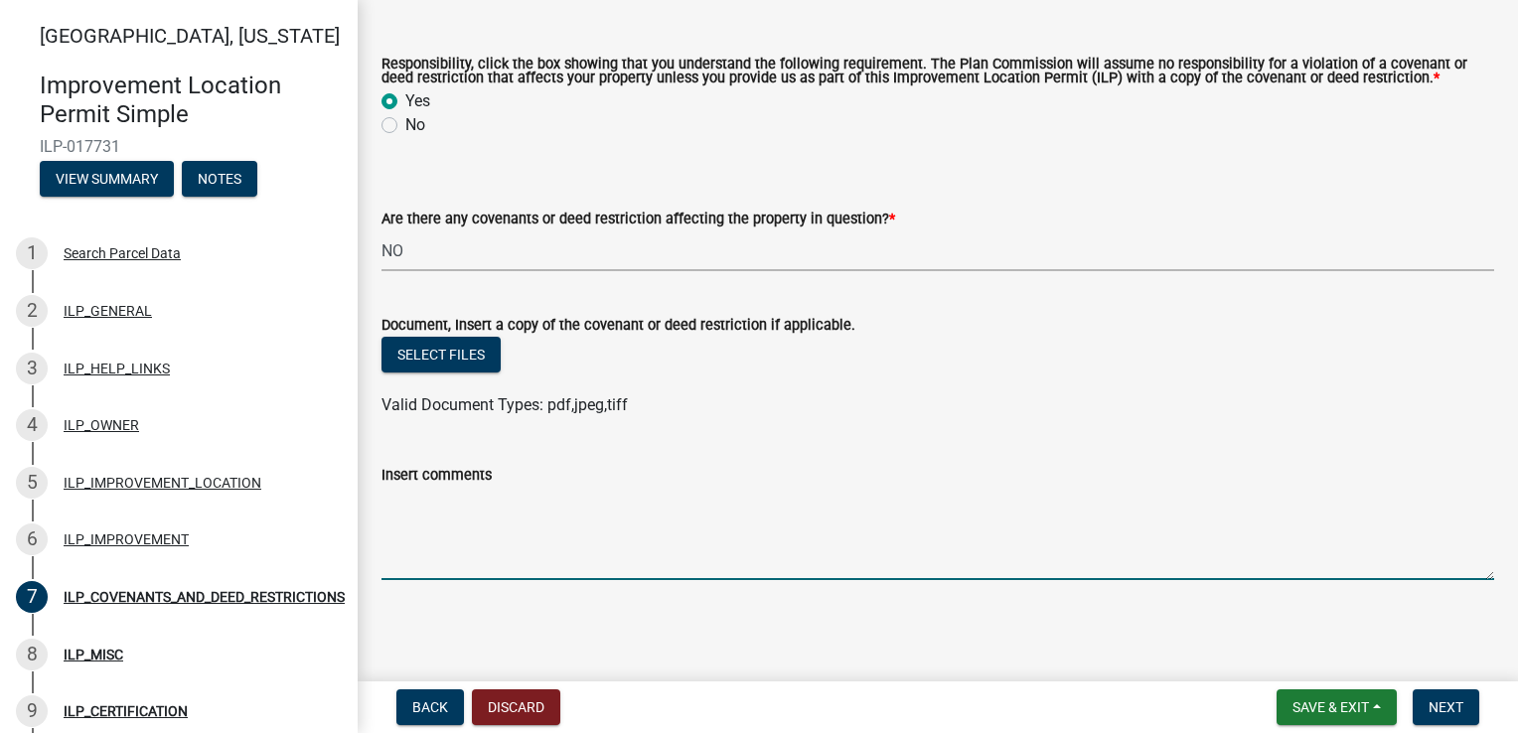
click at [424, 513] on textarea "Insert comments" at bounding box center [938, 533] width 1113 height 93
click at [408, 502] on textarea "Per [PERSON_NAME] [PERSON_NAME]" at bounding box center [938, 533] width 1113 height 93
drag, startPoint x: 505, startPoint y: 503, endPoint x: 596, endPoint y: 514, distance: 92.1
click at [507, 503] on textarea "[PERSON_NAME] [PERSON_NAME]" at bounding box center [938, 533] width 1113 height 93
click at [600, 505] on textarea "[PERSON_NAME] [PERSON_NAME] said we are in the first addition" at bounding box center [938, 533] width 1113 height 93
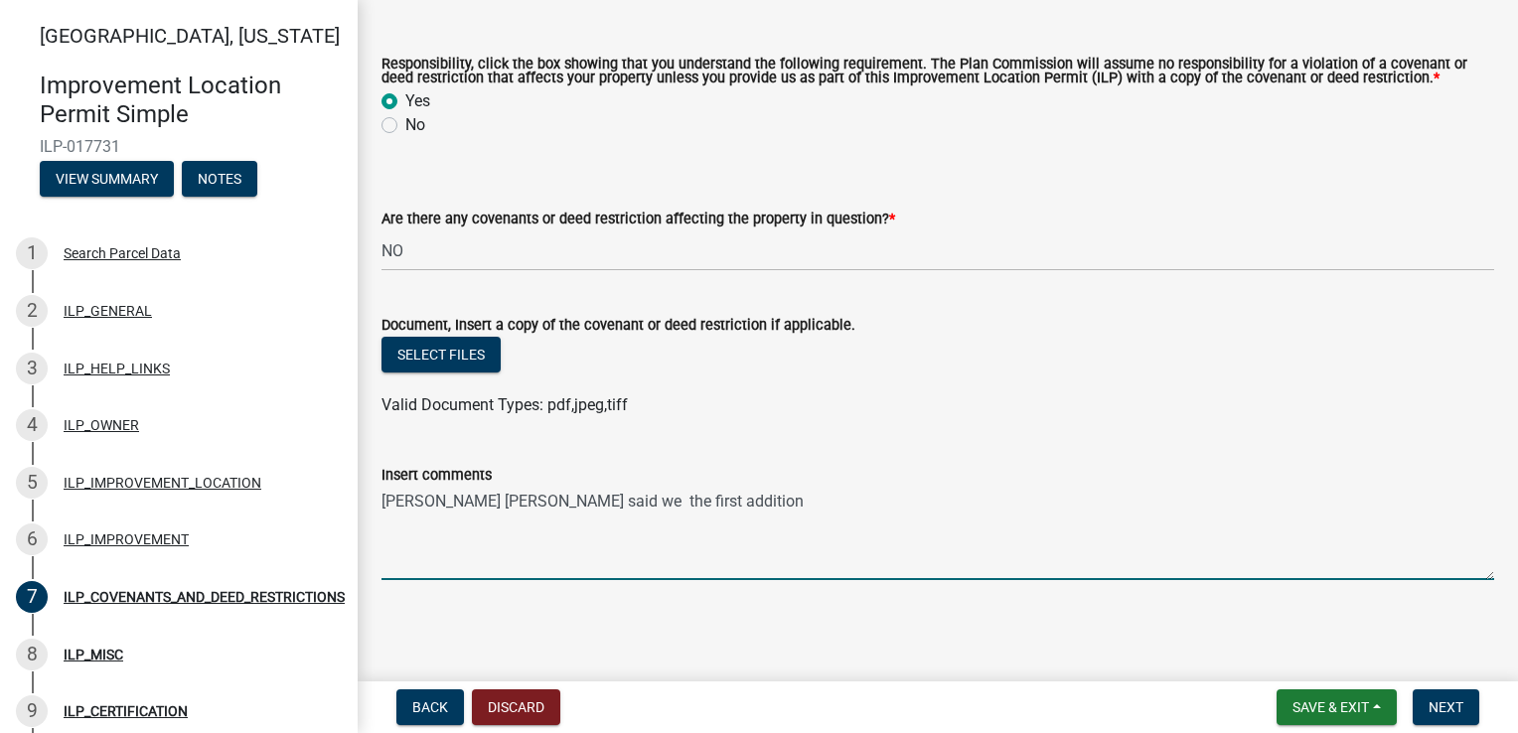
click at [670, 503] on textarea "[PERSON_NAME] [PERSON_NAME] said we the first addition" at bounding box center [938, 533] width 1113 height 93
click at [732, 497] on textarea "[PERSON_NAME] [PERSON_NAME] said we the first addition" at bounding box center [938, 533] width 1113 height 93
type textarea "[PERSON_NAME] [PERSON_NAME] said we are good, according to the first addition r…"
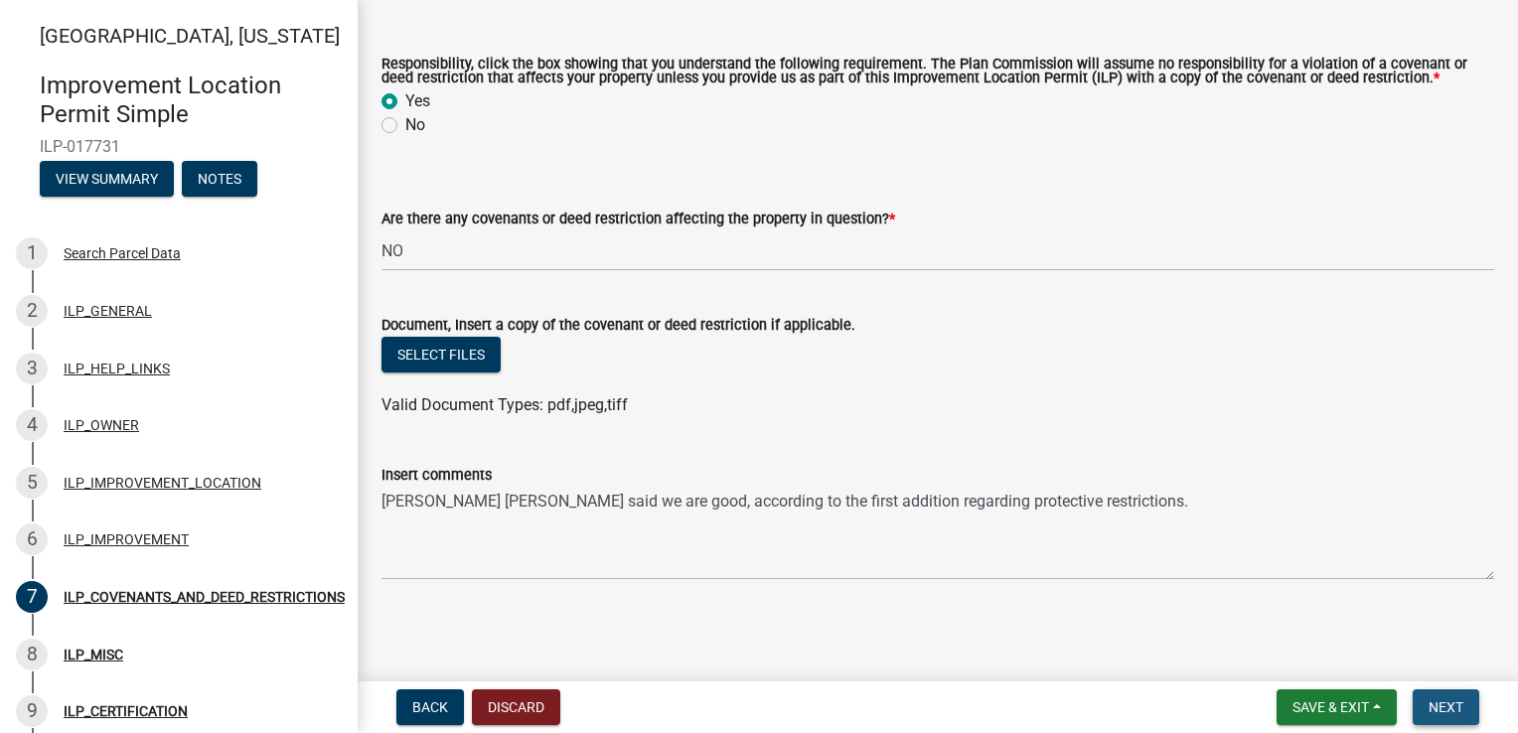
click at [1453, 705] on span "Next" at bounding box center [1446, 708] width 35 height 16
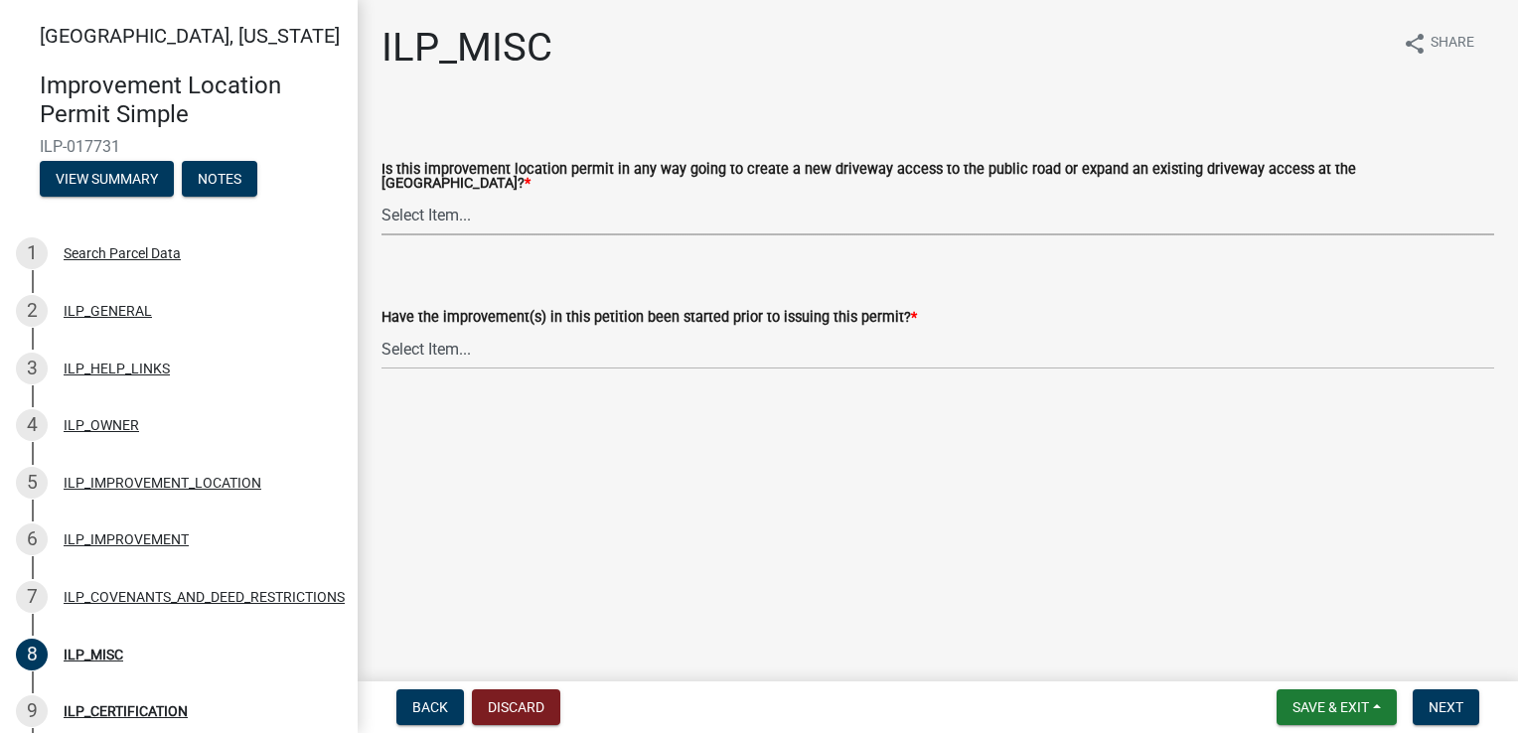
click at [437, 211] on select "Select Item... YES NO" at bounding box center [938, 215] width 1113 height 41
click at [382, 195] on select "Select Item... YES NO" at bounding box center [938, 215] width 1113 height 41
select select "efdfc372-da28-48aa-82f0-d86e80c7002d"
click at [436, 338] on select "Select Item... YES NO" at bounding box center [938, 349] width 1113 height 41
click at [382, 329] on select "Select Item... YES NO" at bounding box center [938, 349] width 1113 height 41
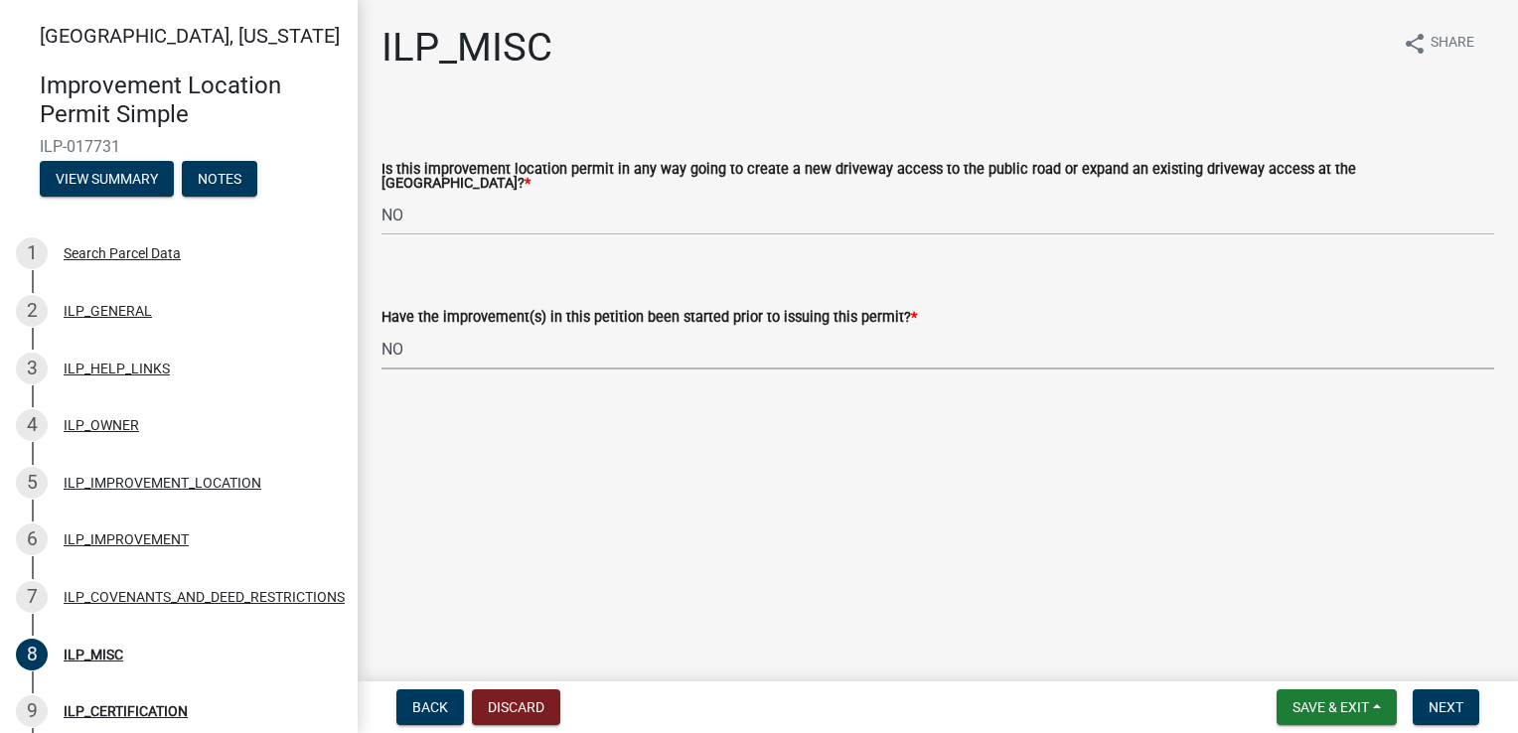
select select "87690217-1c5d-4f3f-89a3-85c12ce3295a"
click at [1459, 702] on span "Next" at bounding box center [1446, 708] width 35 height 16
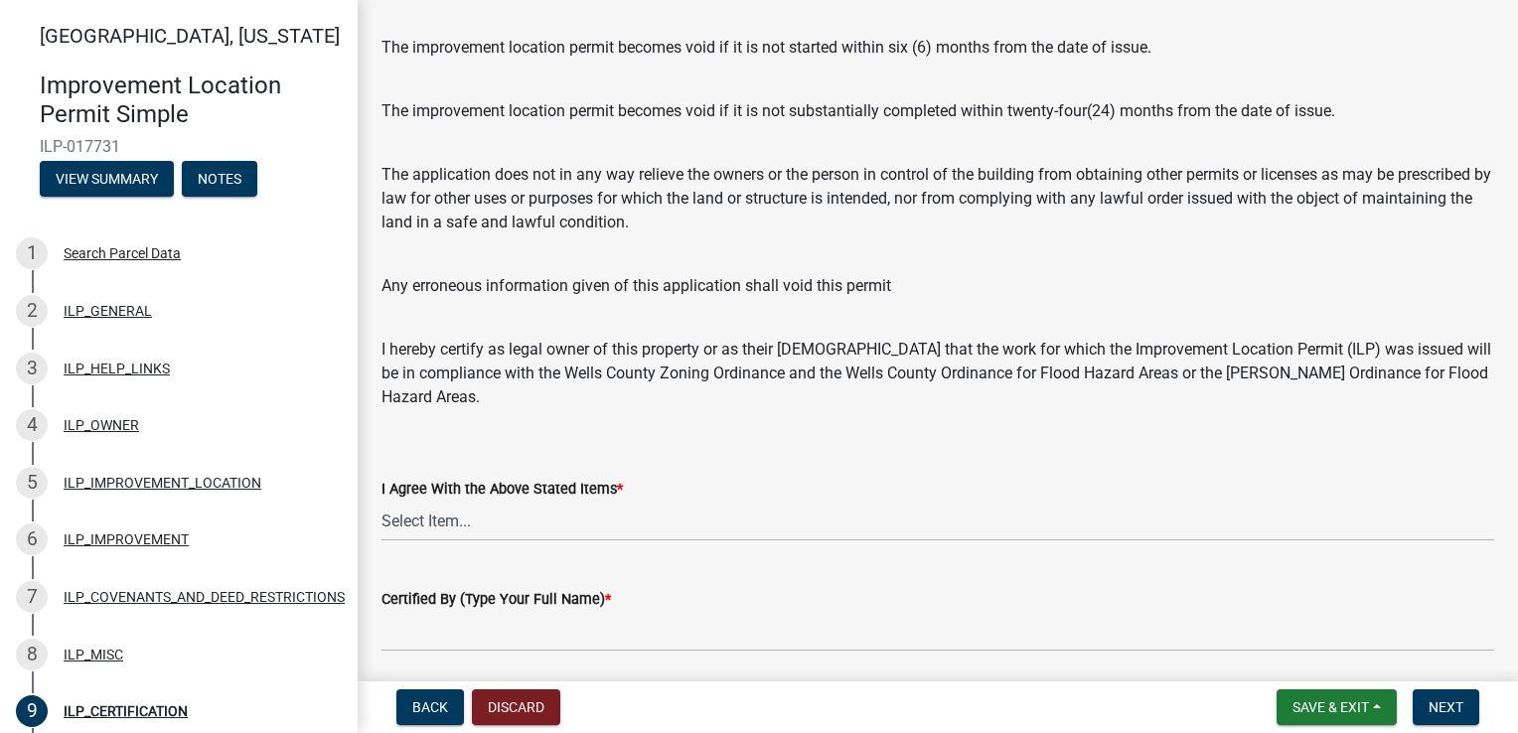
scroll to position [298, 0]
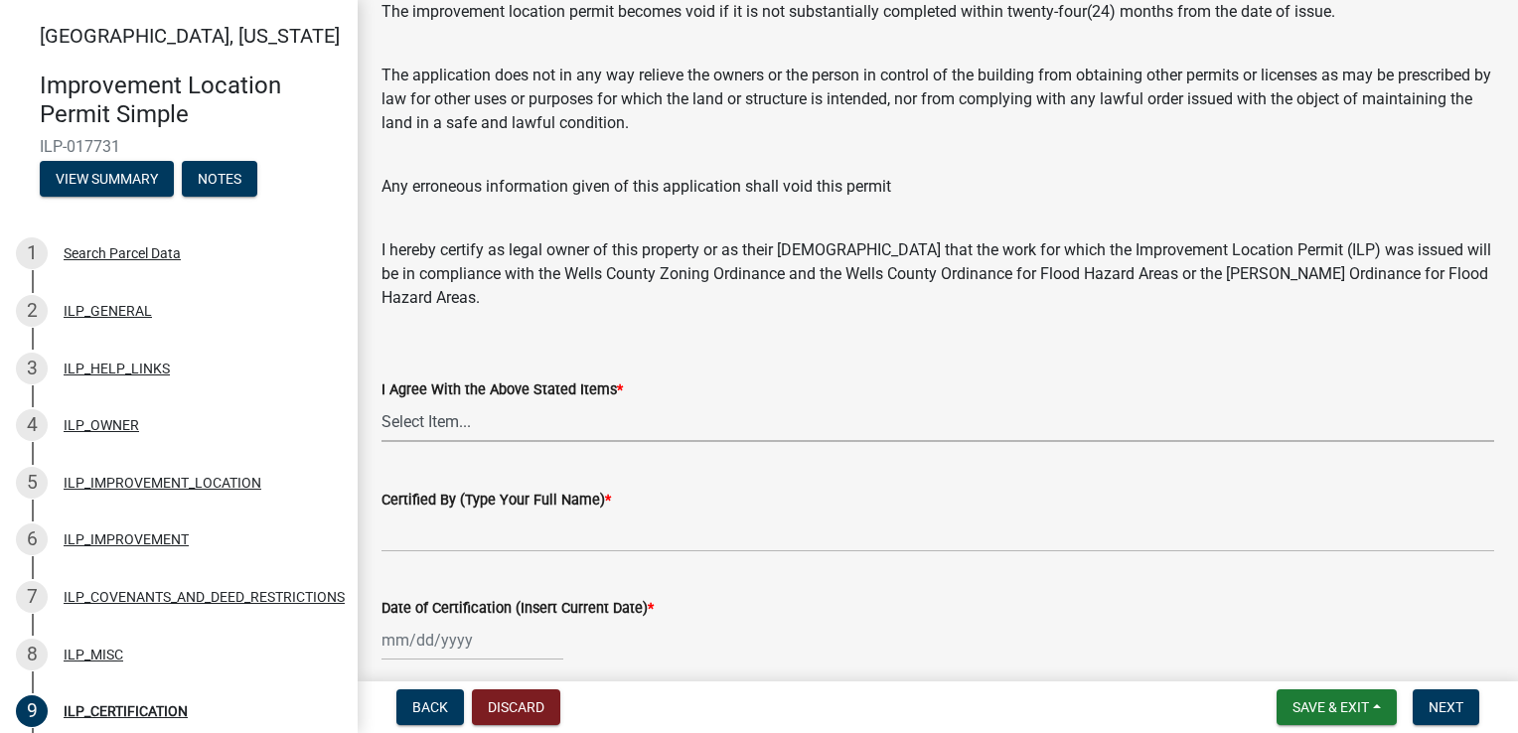
click at [441, 429] on select "Select Item... Yes" at bounding box center [938, 421] width 1113 height 41
click at [382, 401] on select "Select Item... Yes" at bounding box center [938, 421] width 1113 height 41
select select "bd96893d-fc5a-4886-96bc-c23f48f60341"
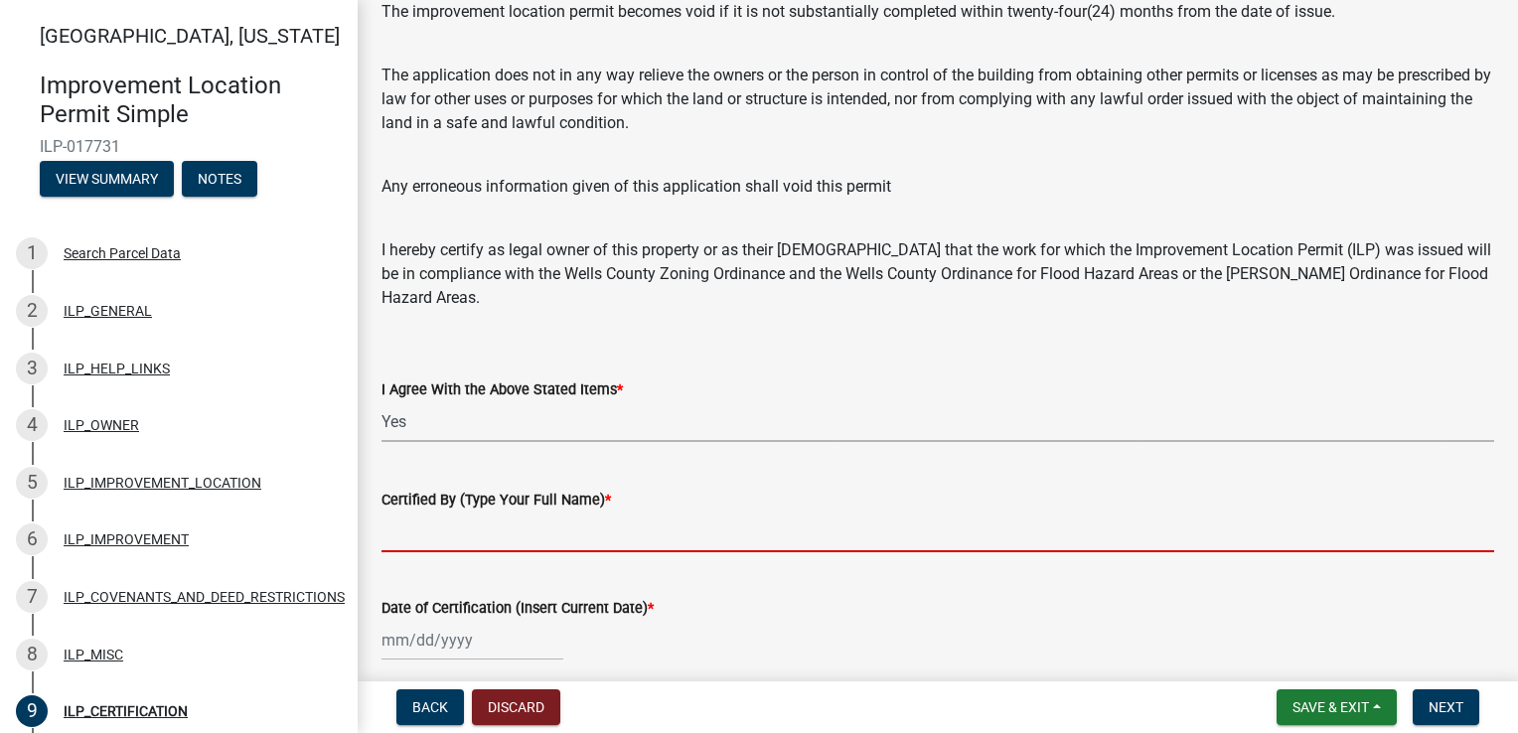
click at [445, 536] on input "Certified By (Type Your Full Name) *" at bounding box center [938, 532] width 1113 height 41
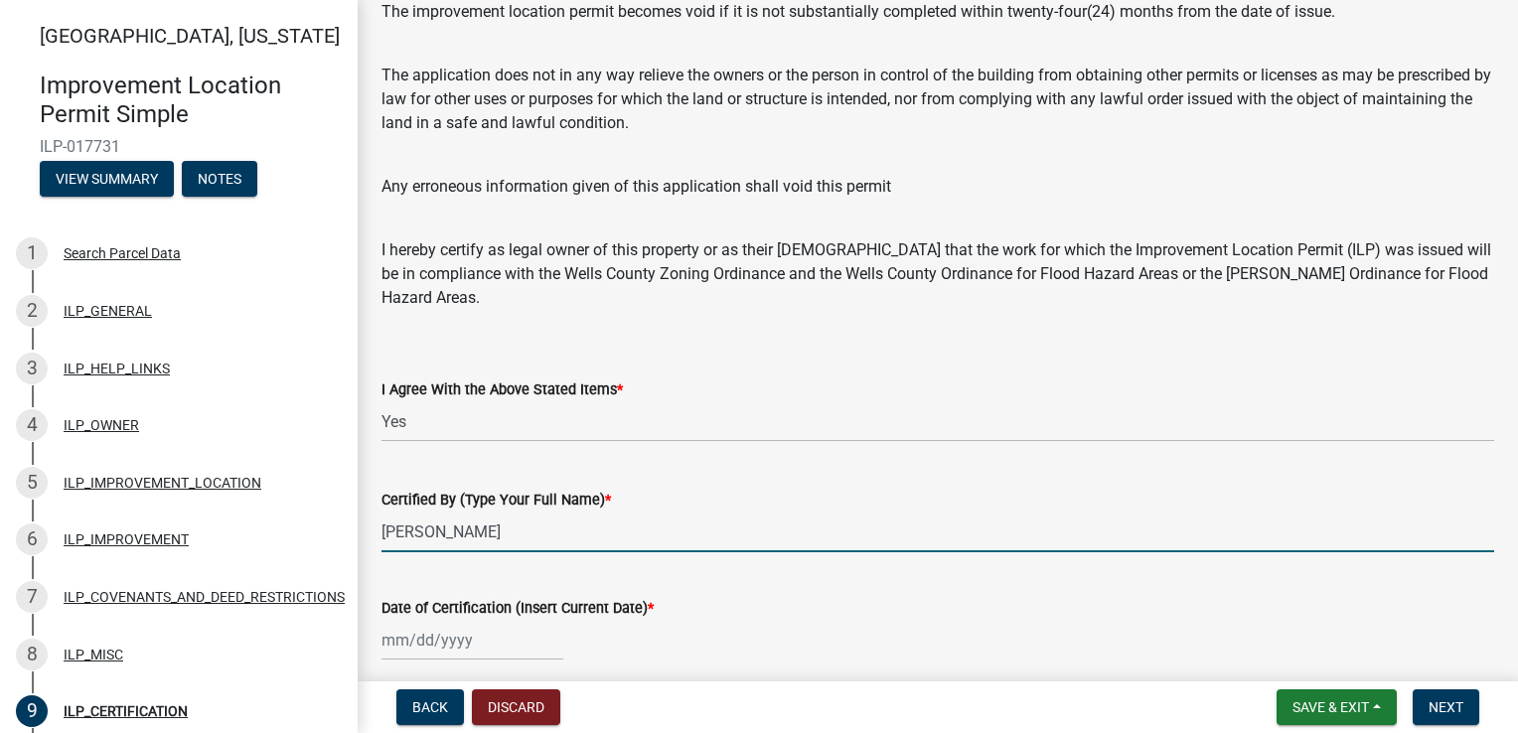
type input "[PERSON_NAME]"
click at [464, 639] on div at bounding box center [473, 640] width 182 height 41
select select "10"
select select "2025"
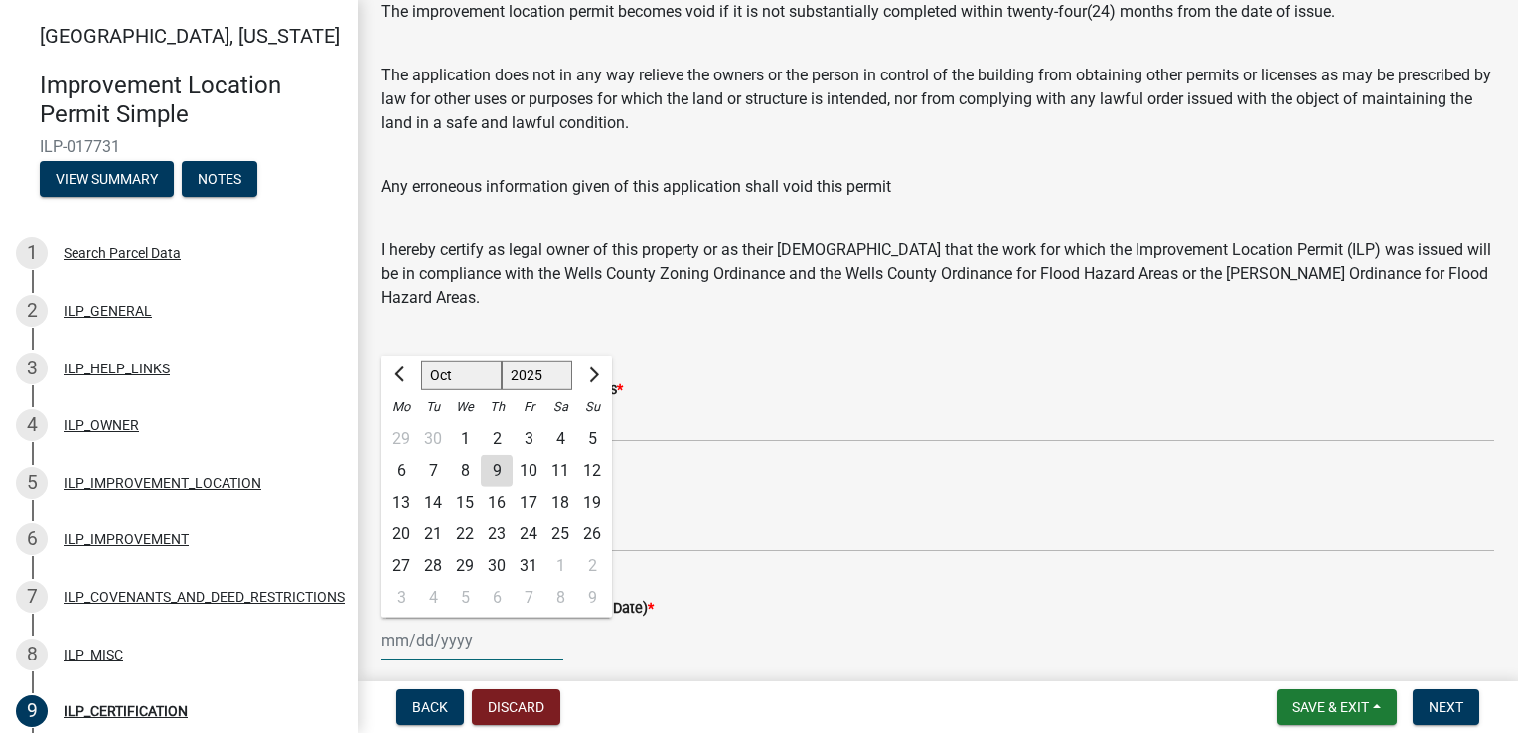
click at [435, 636] on input "Date of Certification (Insert Current Date) *" at bounding box center [473, 640] width 182 height 41
type input "[DATE]"
drag, startPoint x: 1431, startPoint y: 575, endPoint x: 1380, endPoint y: 582, distance: 51.2
click at [1408, 580] on div "Date of Certification (Insert Current Date) * [DATE] Jan Feb Mar Apr May Jun [D…" at bounding box center [938, 614] width 1113 height 92
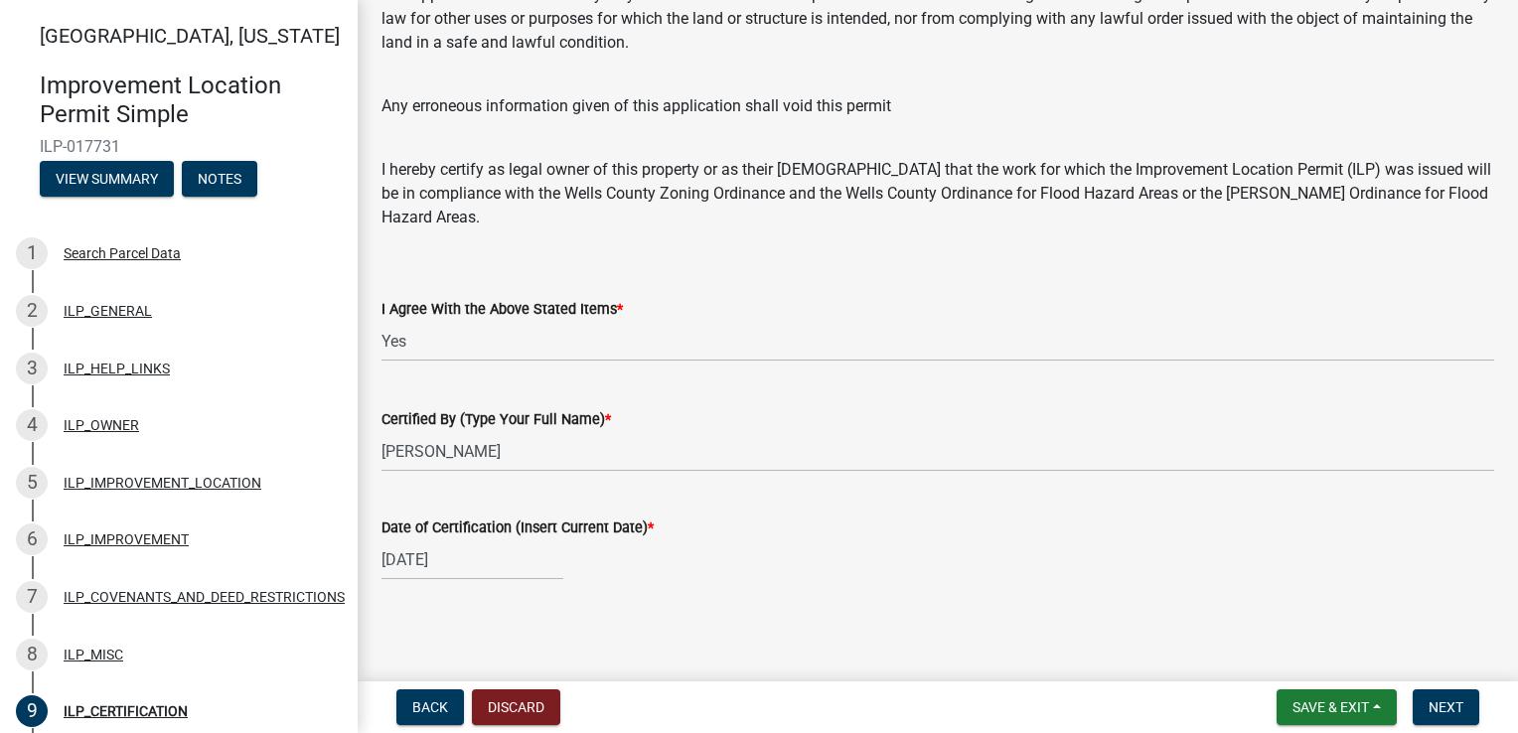
scroll to position [380, 0]
click at [1452, 707] on span "Next" at bounding box center [1446, 708] width 35 height 16
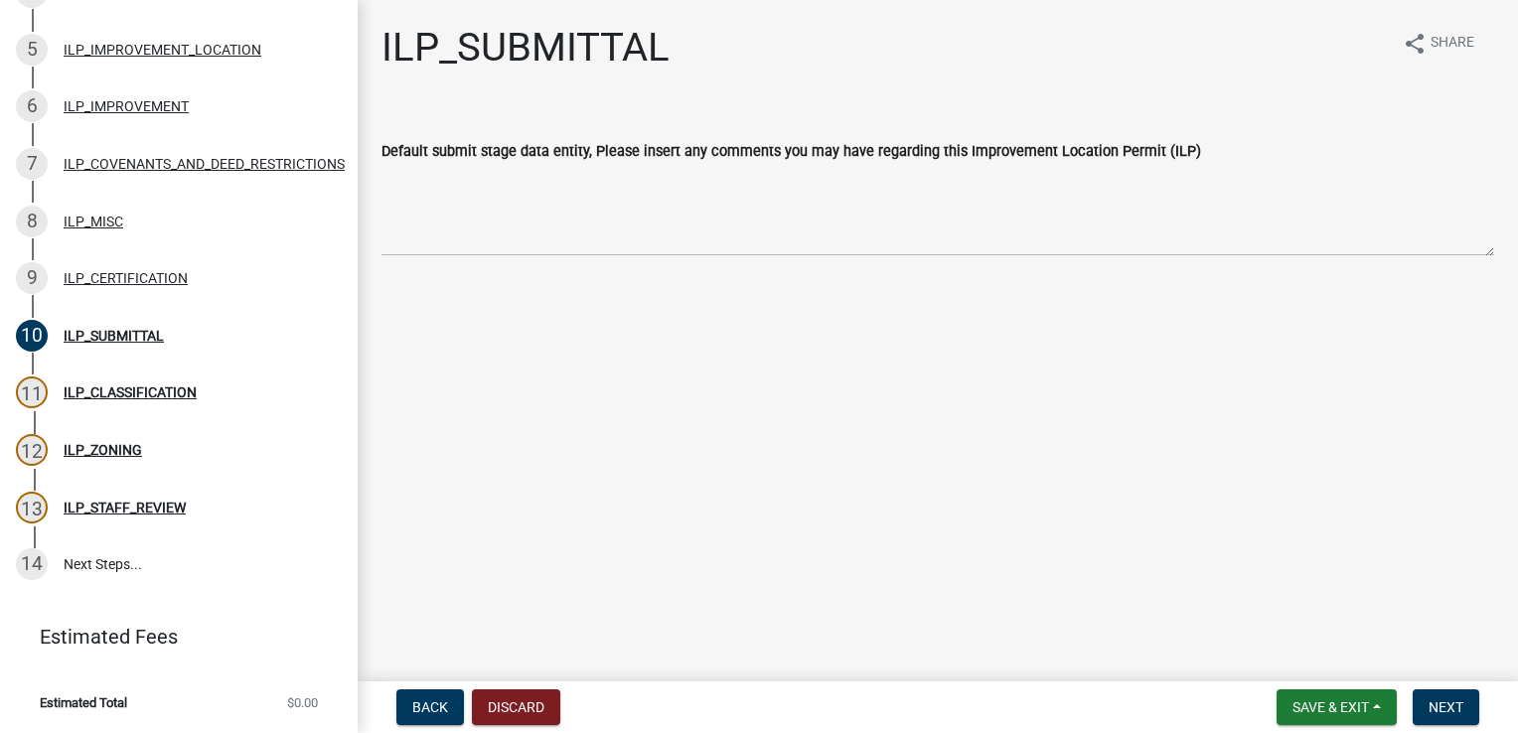
scroll to position [443, 0]
click at [1447, 714] on span "Next" at bounding box center [1446, 708] width 35 height 16
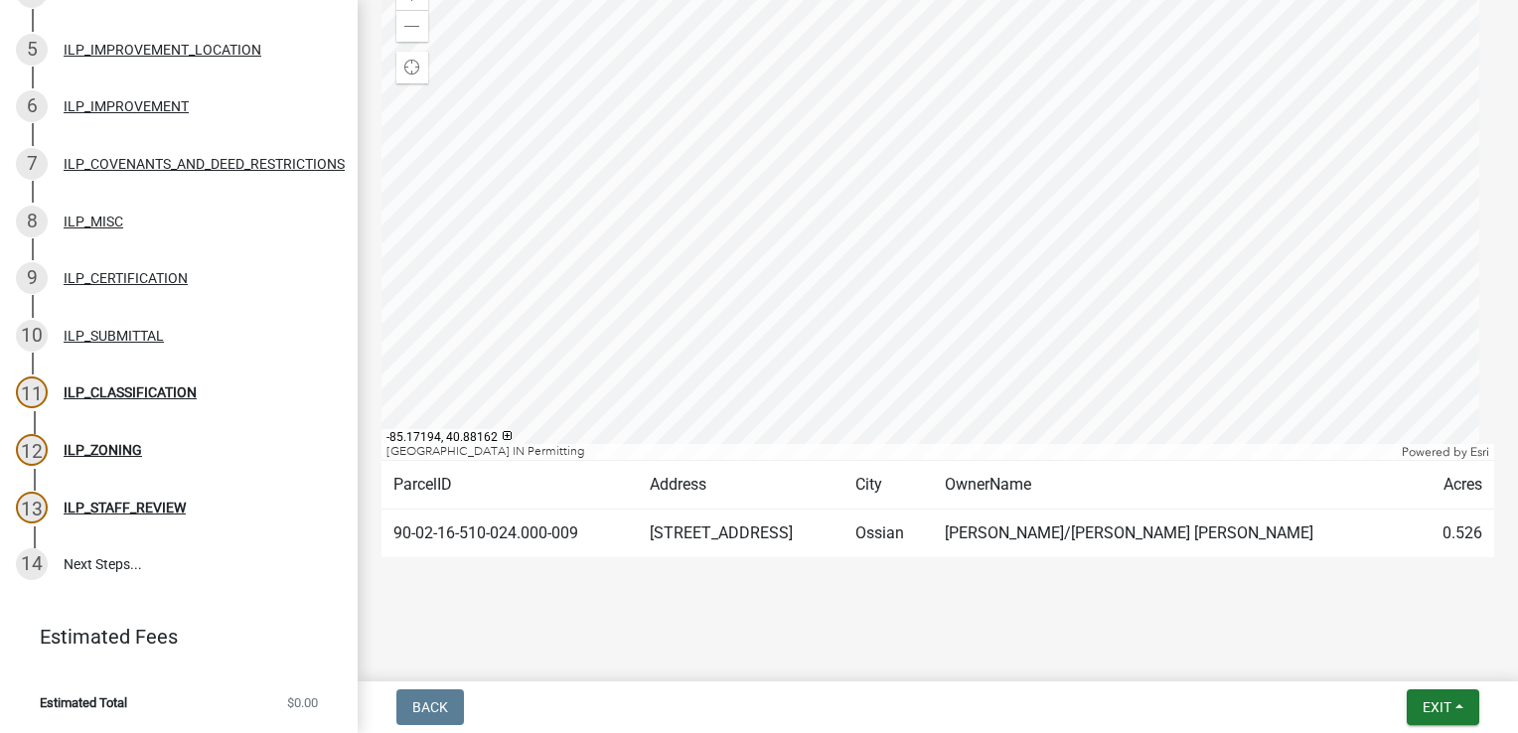
scroll to position [338, 0]
click at [1443, 702] on span "Exit" at bounding box center [1437, 708] width 29 height 16
click at [1401, 652] on button "Save & Exit" at bounding box center [1401, 656] width 159 height 48
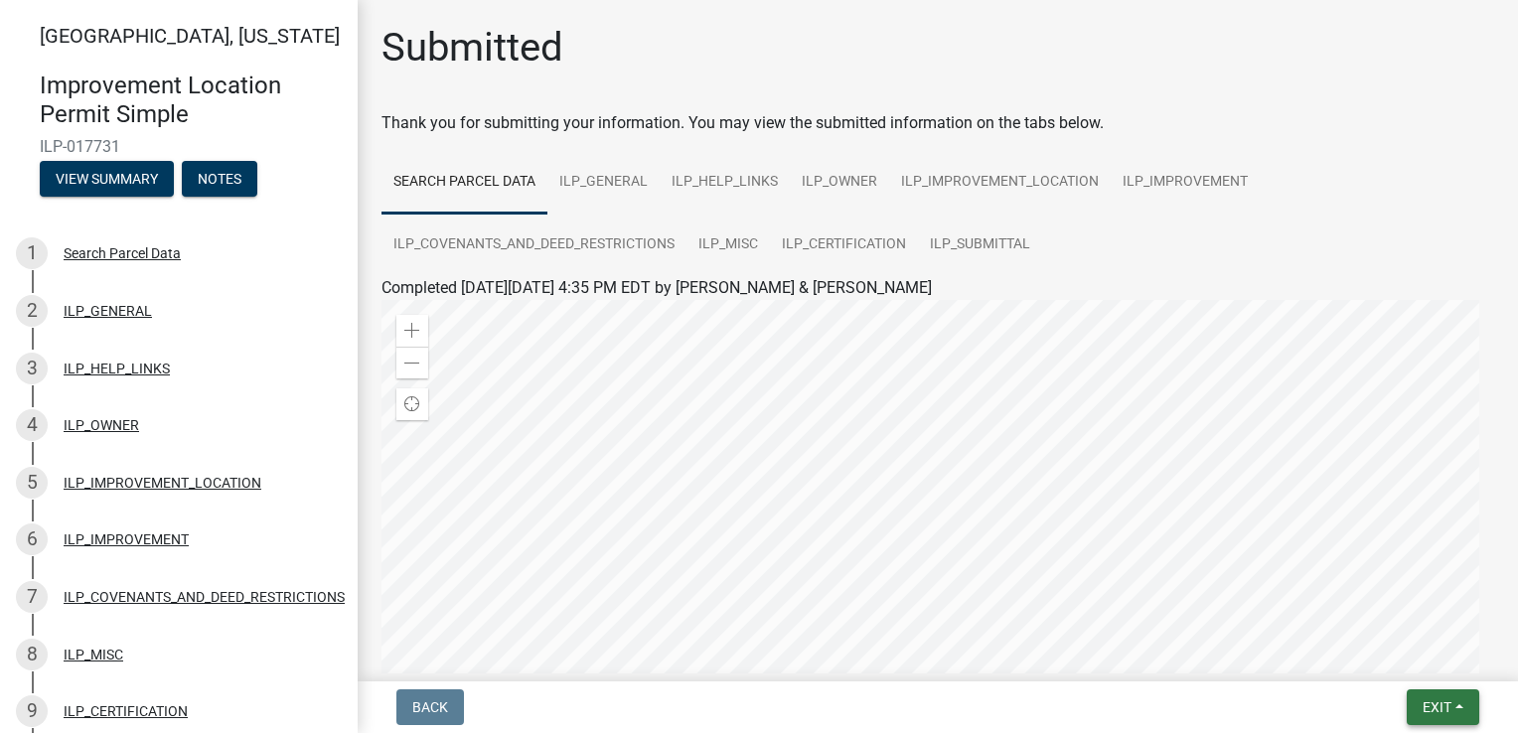
drag, startPoint x: 1453, startPoint y: 702, endPoint x: 1451, endPoint y: 689, distance: 13.1
click at [1454, 693] on button "Exit" at bounding box center [1443, 708] width 73 height 36
click at [1429, 710] on span "Exit" at bounding box center [1437, 708] width 29 height 16
